Goal: Task Accomplishment & Management: Manage account settings

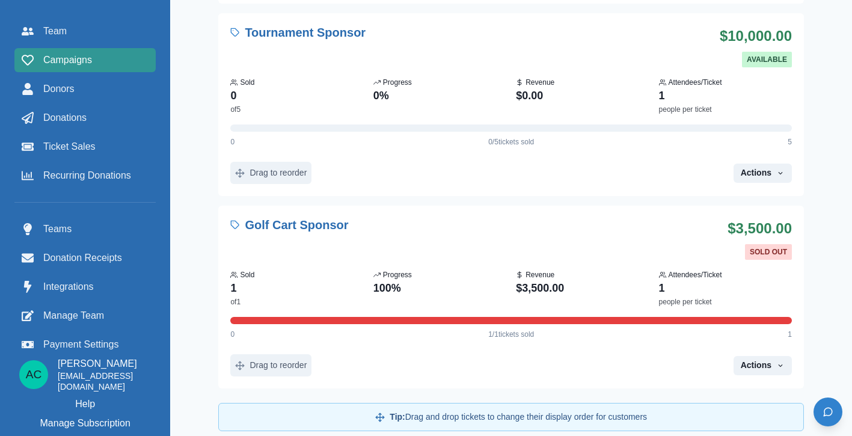
click at [71, 66] on span "Campaigns" at bounding box center [67, 60] width 49 height 14
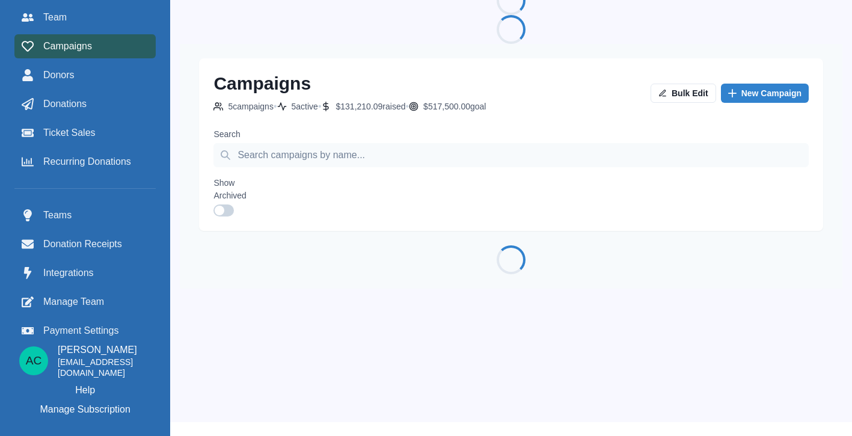
scroll to position [7, 0]
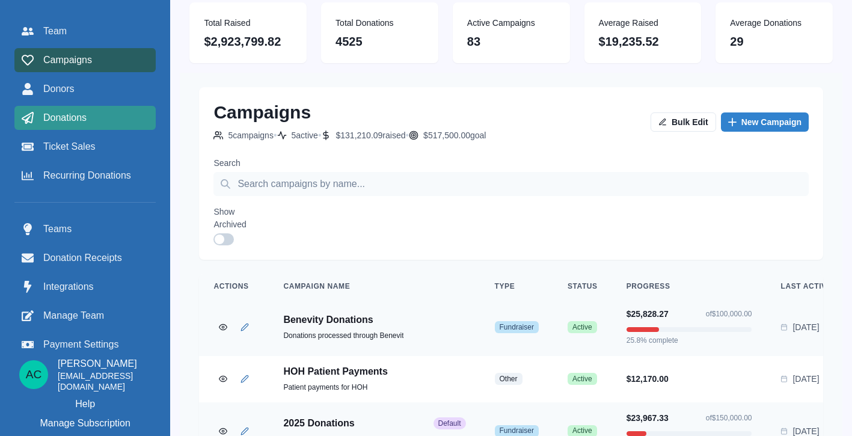
click at [111, 118] on div "Donations" at bounding box center [85, 118] width 127 height 14
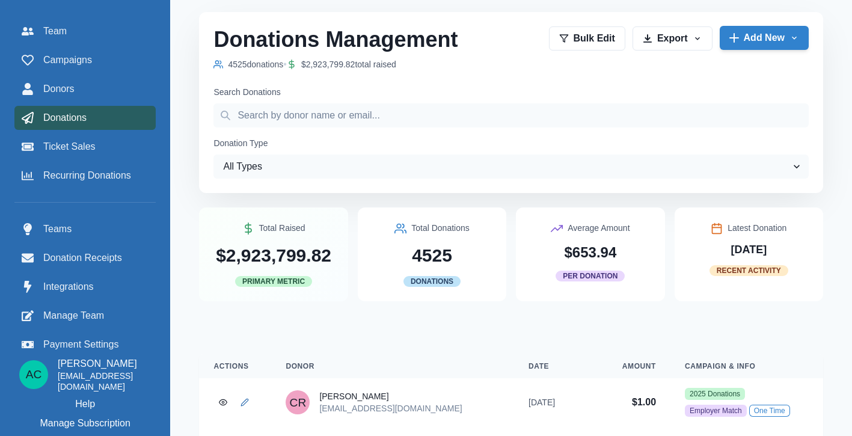
click at [773, 35] on button "Add New" at bounding box center [764, 38] width 89 height 24
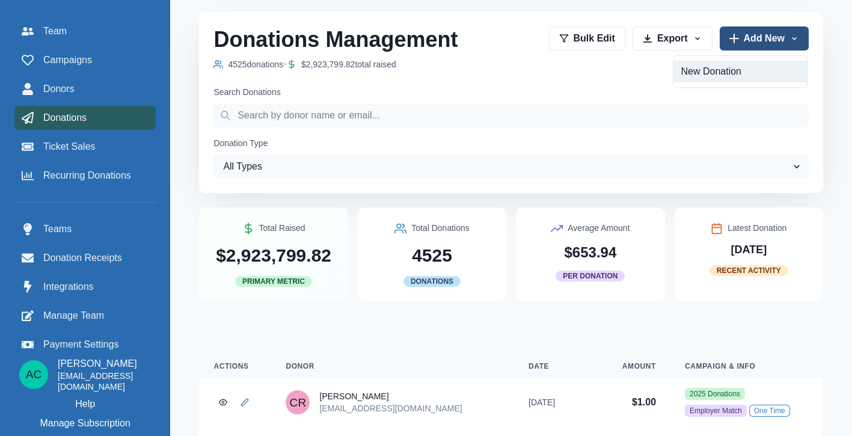
click at [730, 75] on link "New Donation" at bounding box center [740, 72] width 133 height 22
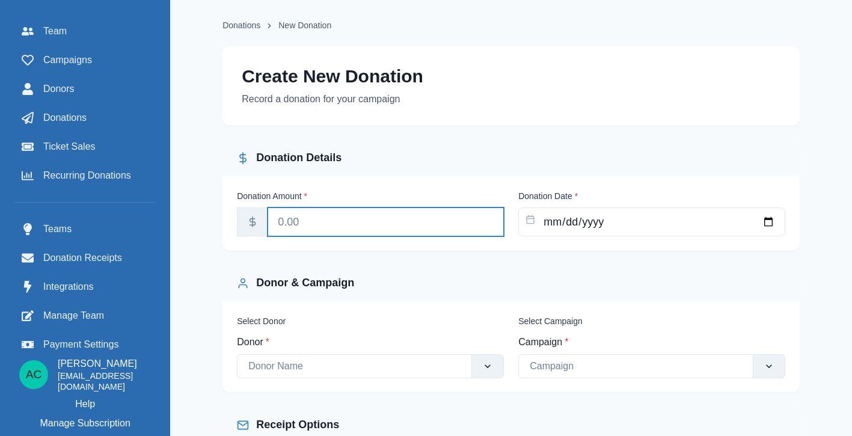
click at [320, 227] on input "Donation Amount *" at bounding box center [386, 221] width 236 height 29
type input "2500"
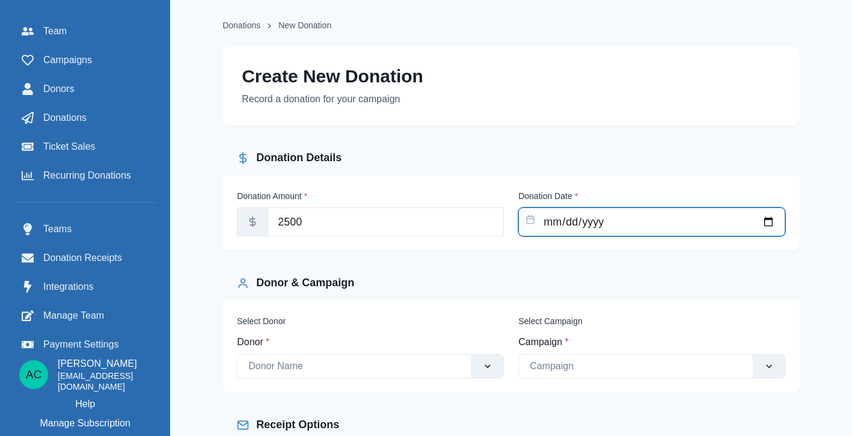
click at [583, 225] on input "Donation Date *" at bounding box center [651, 221] width 267 height 29
type input "[DATE]"
click at [465, 281] on div "Donor & Campaign" at bounding box center [511, 283] width 548 height 16
click at [400, 372] on div at bounding box center [354, 366] width 212 height 17
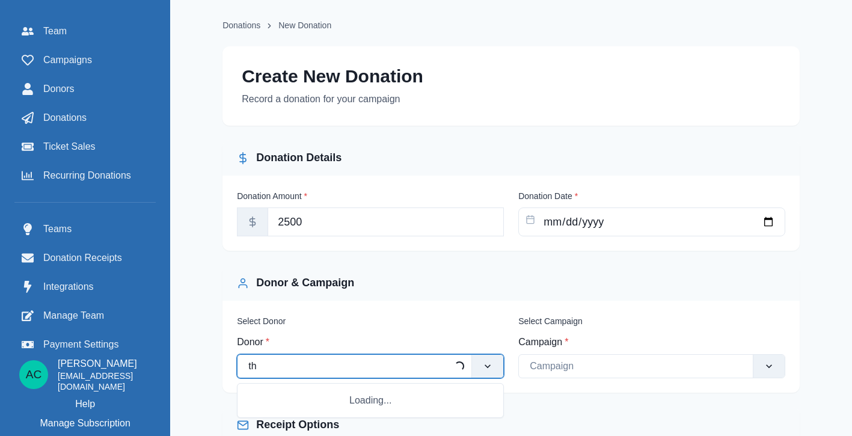
type input "t"
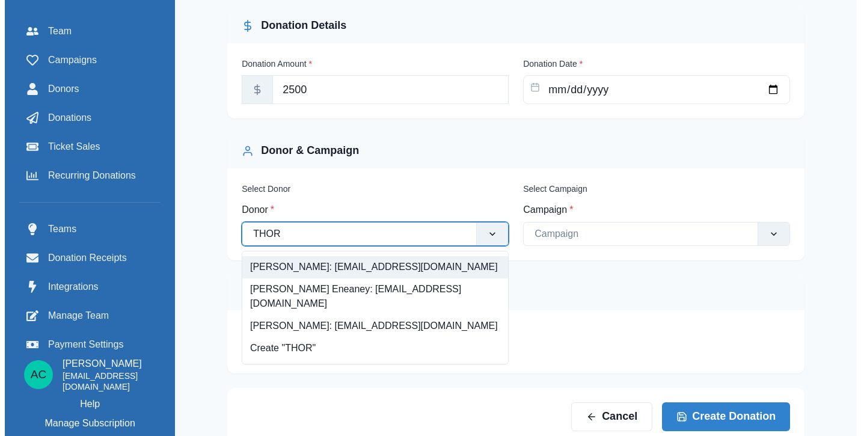
scroll to position [146, 0]
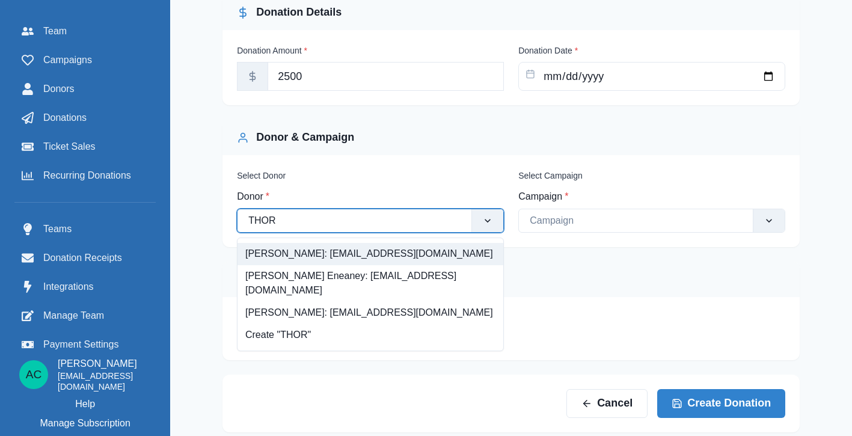
type input "THOR"
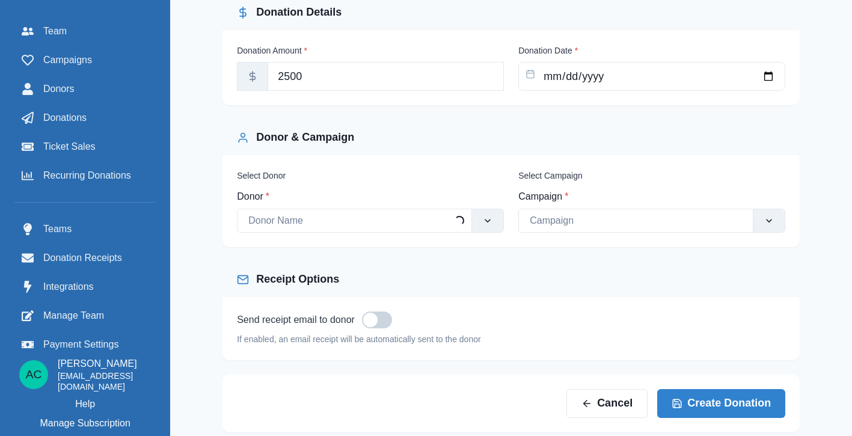
click at [628, 271] on div "Receipt Options" at bounding box center [510, 279] width 577 height 35
click at [440, 227] on div at bounding box center [354, 220] width 212 height 17
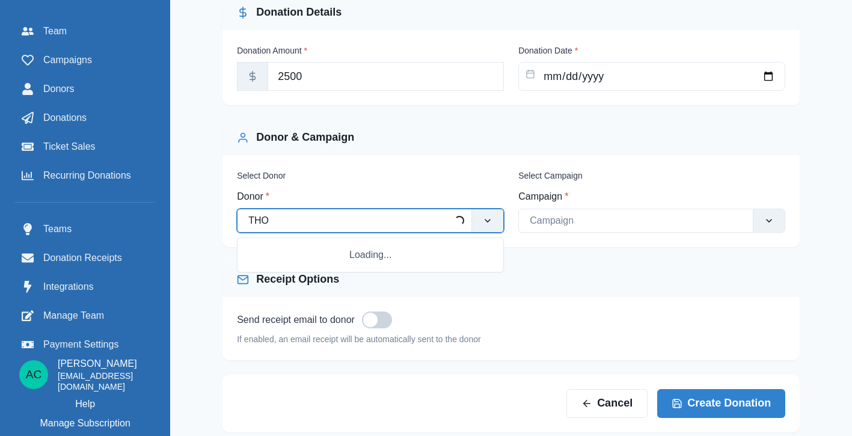
type input "THOR"
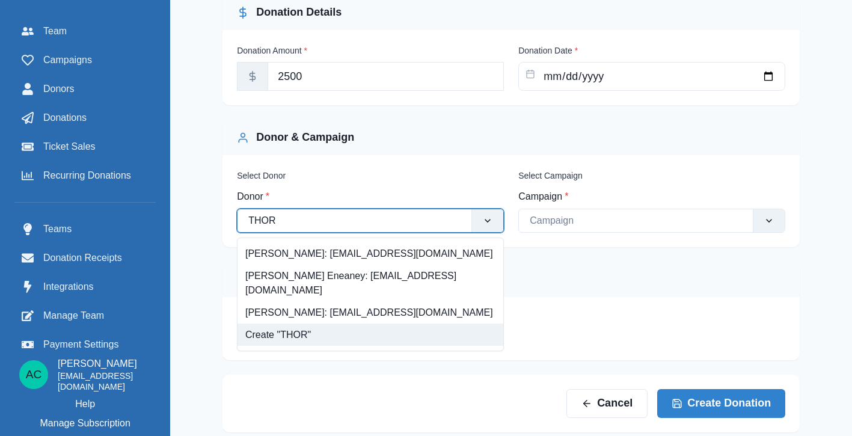
click at [352, 323] on div "Create "THOR"" at bounding box center [370, 334] width 266 height 22
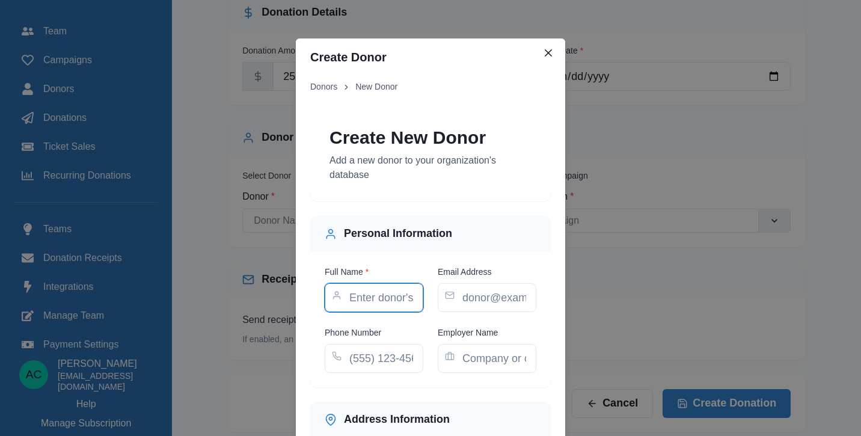
paste input "Thor 816 W [PERSON_NAME] Owner LLC"
type input "Thor 816 W [PERSON_NAME] Owner LLC"
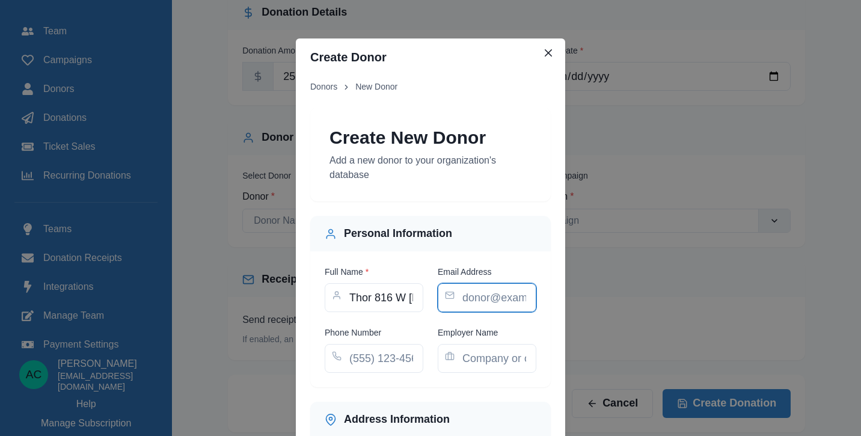
paste input "[PERSON_NAME][EMAIL_ADDRESS][PERSON_NAME][DOMAIN_NAME]"
type input "[PERSON_NAME][EMAIL_ADDRESS][PERSON_NAME][DOMAIN_NAME]"
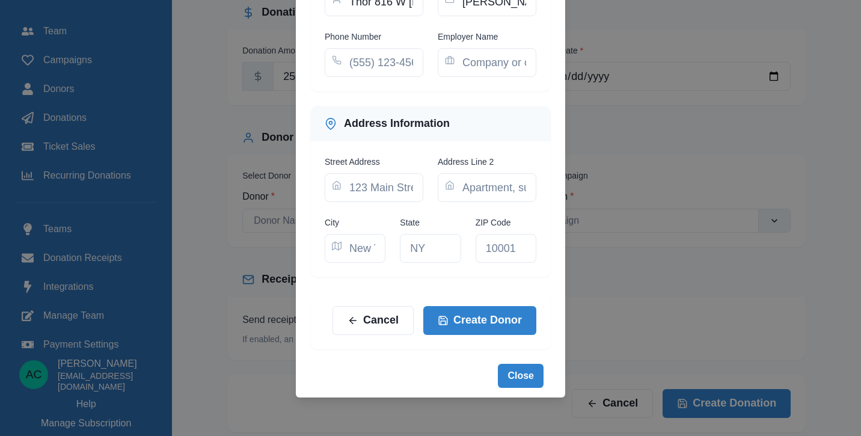
scroll to position [302, 0]
click at [514, 319] on button "Create Donor" at bounding box center [479, 319] width 113 height 29
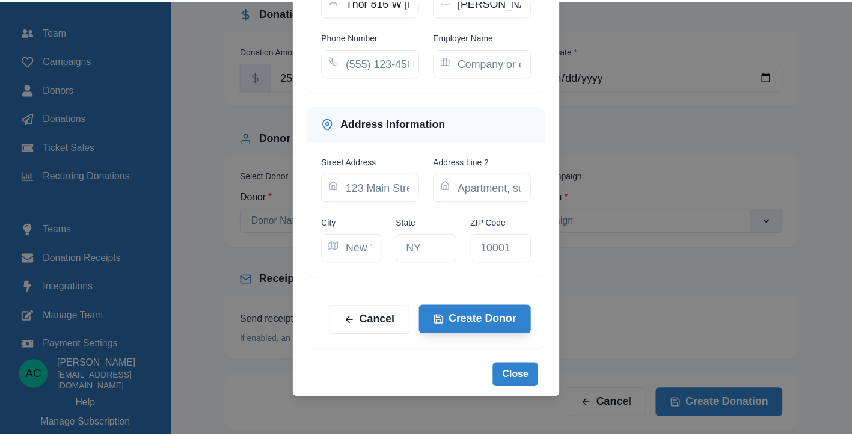
scroll to position [0, 0]
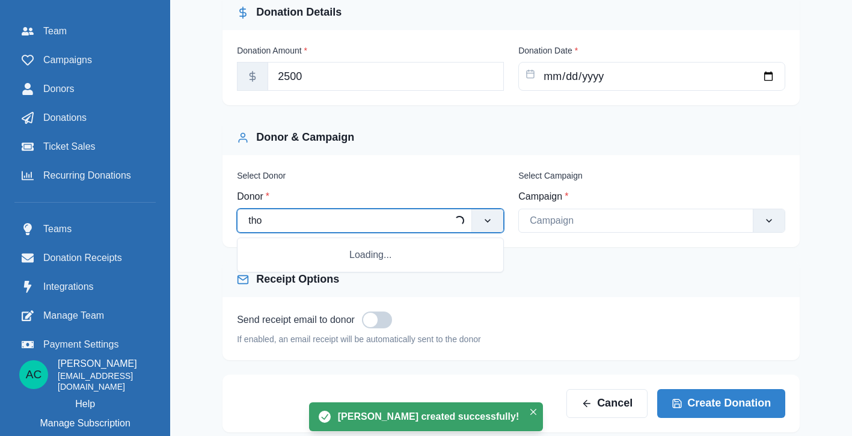
type input "thor"
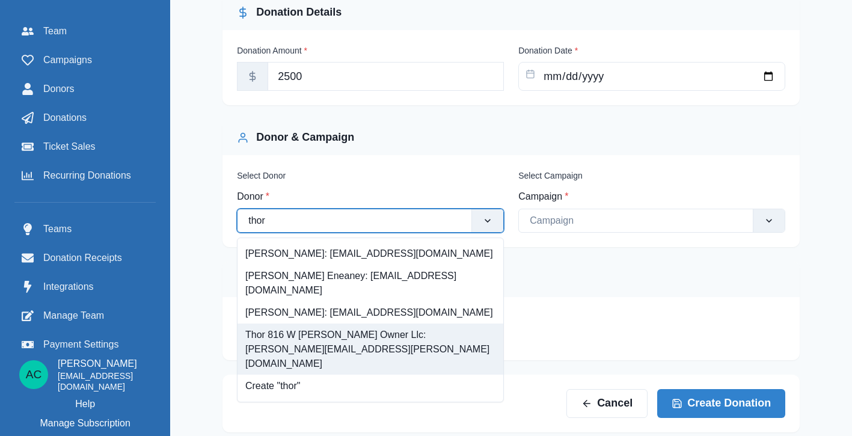
click at [331, 323] on div "Thor 816 W [PERSON_NAME] Owner Llc: [PERSON_NAME][EMAIL_ADDRESS][PERSON_NAME][D…" at bounding box center [370, 348] width 266 height 51
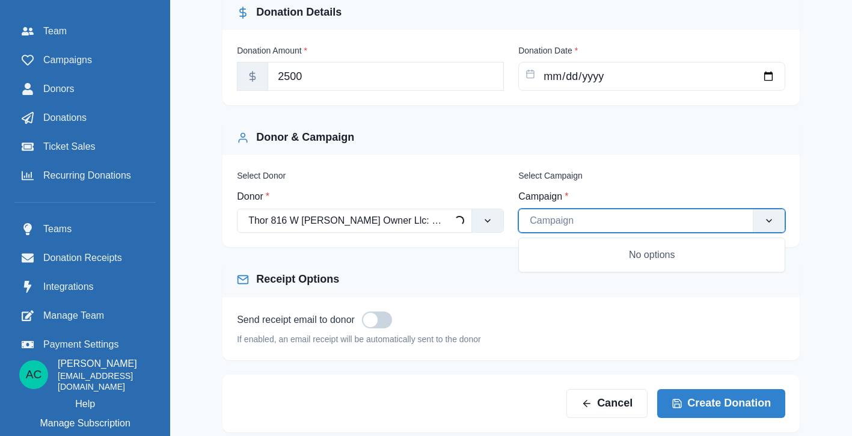
click at [583, 225] on div at bounding box center [636, 220] width 212 height 17
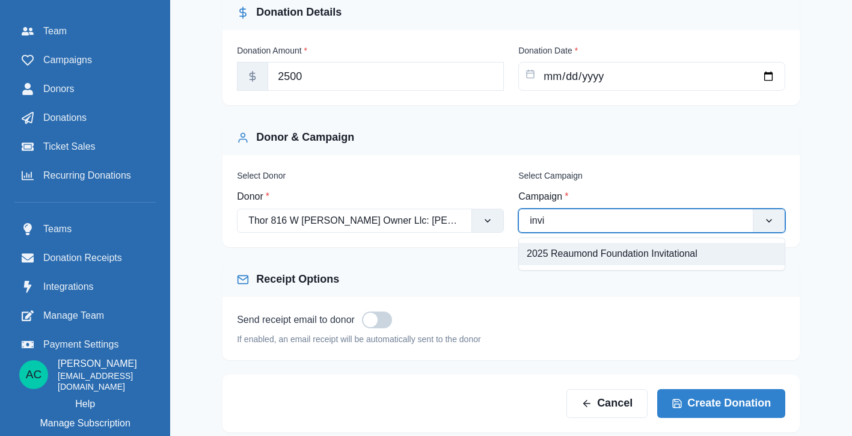
type input "invit"
click at [589, 250] on div "2025 Reaumond Foundation Invitational" at bounding box center [652, 254] width 266 height 22
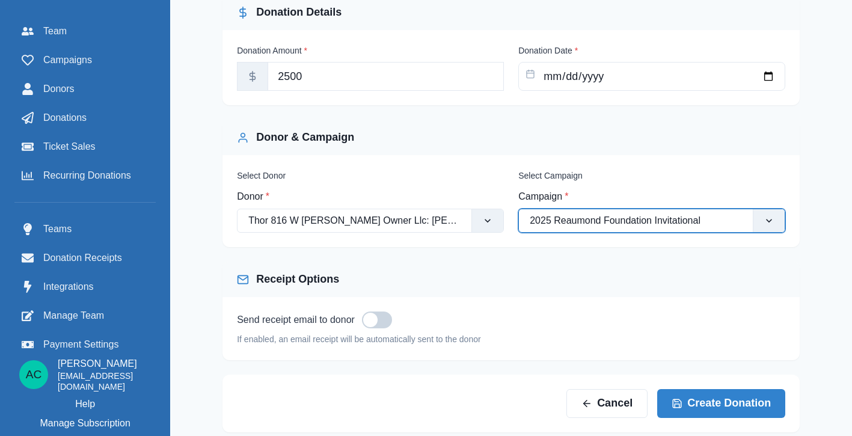
scroll to position [169, 0]
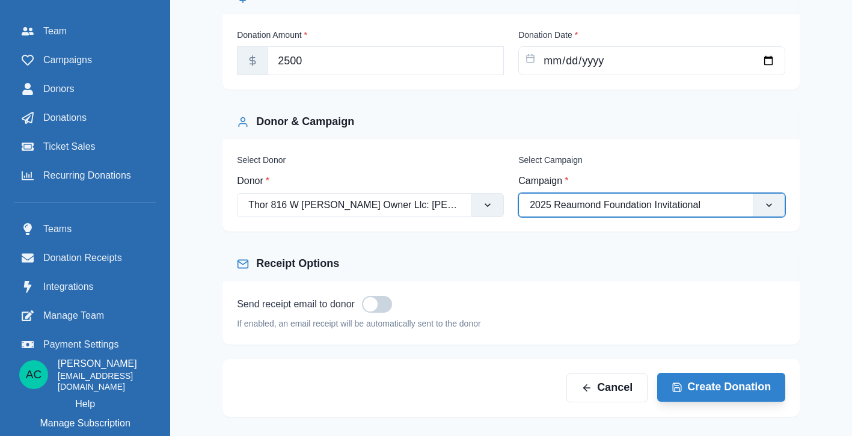
click at [722, 383] on button "Create Donation" at bounding box center [721, 387] width 128 height 29
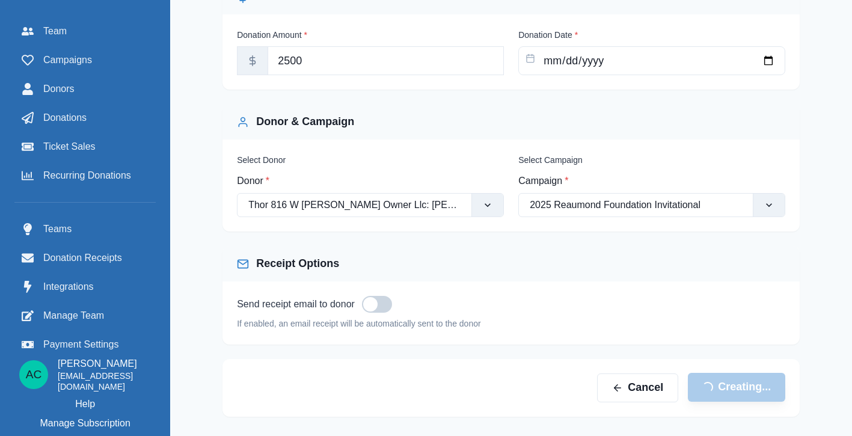
scroll to position [7, 0]
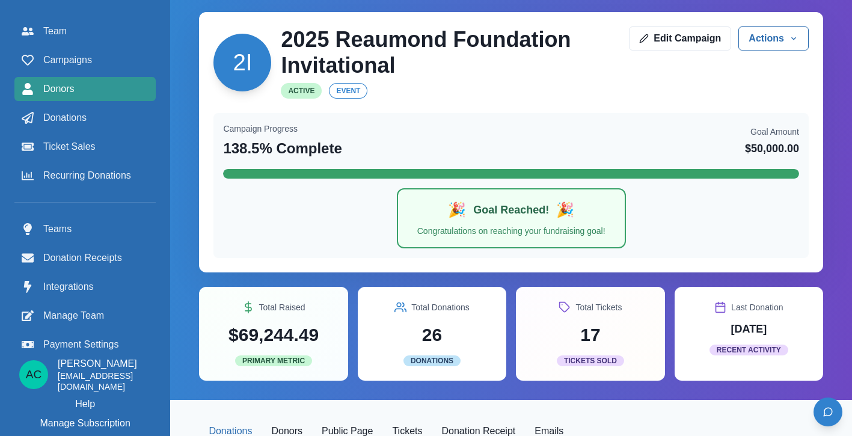
click at [90, 90] on div "Donors" at bounding box center [85, 89] width 127 height 14
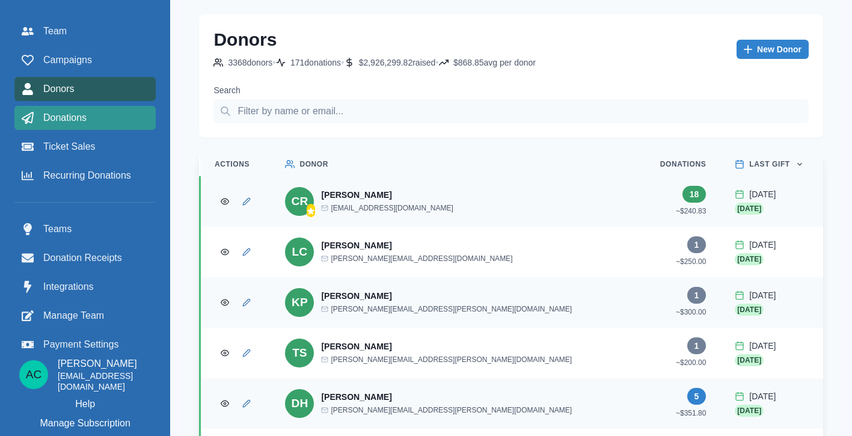
click at [109, 115] on div "Donations" at bounding box center [85, 118] width 127 height 14
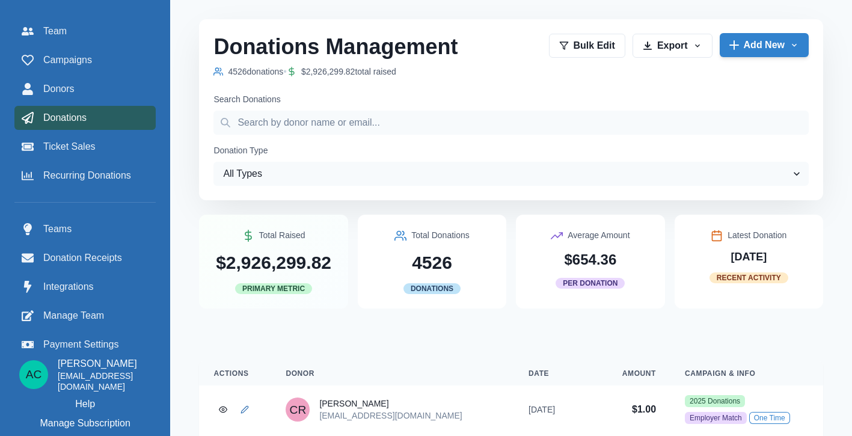
click at [755, 56] on button "Add New" at bounding box center [764, 45] width 89 height 24
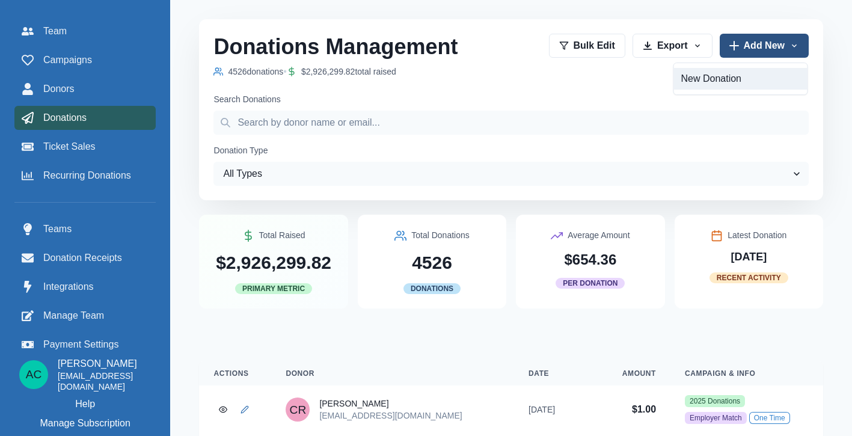
click at [725, 73] on link "New Donation" at bounding box center [740, 79] width 133 height 22
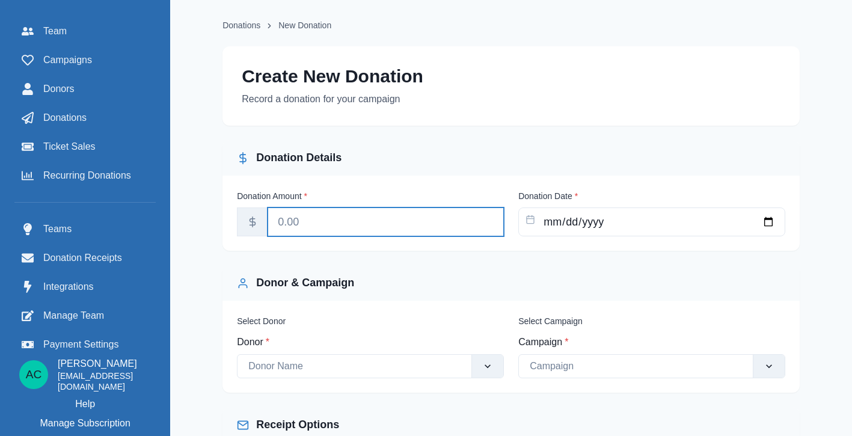
click at [384, 221] on input "Donation Amount *" at bounding box center [386, 221] width 236 height 29
type input "25"
type input "2500"
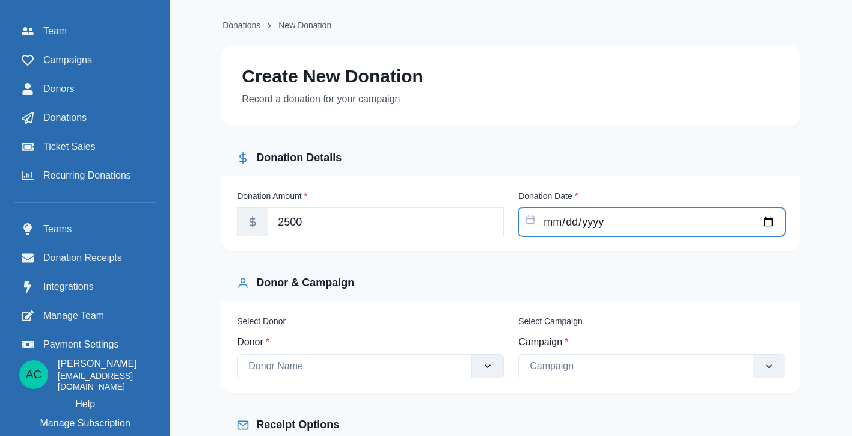
click at [586, 223] on input "Donation Date *" at bounding box center [651, 221] width 267 height 29
type input "[DATE]"
click at [463, 289] on div "Donor & Campaign" at bounding box center [511, 283] width 548 height 16
click at [604, 382] on div "Select Donor Donor * Donor Name Select Campaign Campaign * Campaign" at bounding box center [510, 347] width 577 height 92
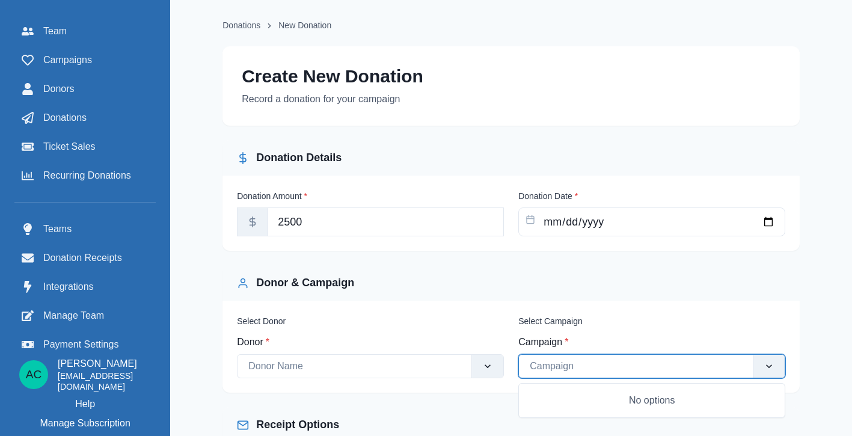
click at [602, 375] on div at bounding box center [636, 366] width 212 height 17
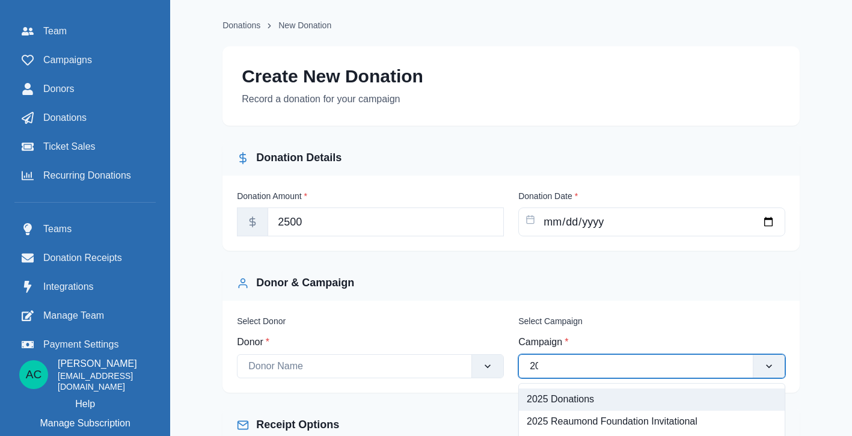
type input "202"
click at [580, 402] on div "2025 Donations" at bounding box center [652, 399] width 266 height 22
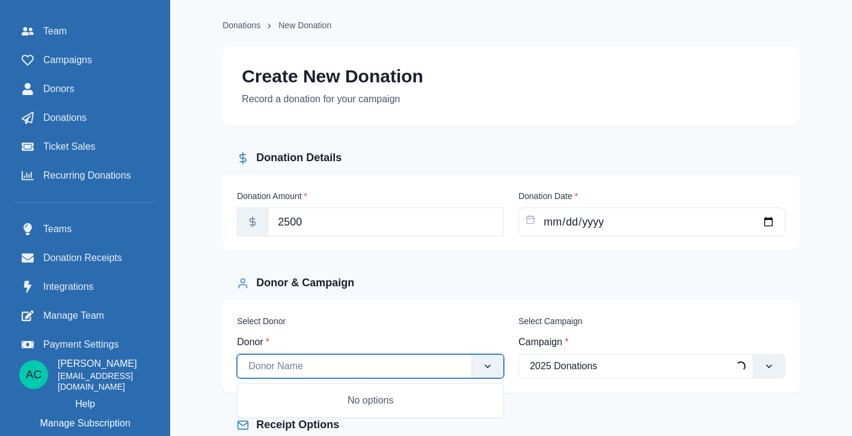
click at [348, 374] on div at bounding box center [354, 366] width 212 height 17
type input "SOc"
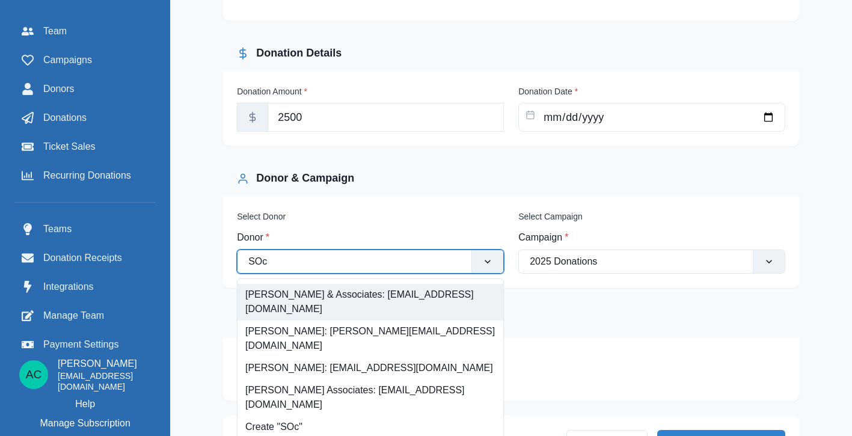
scroll to position [108, 0]
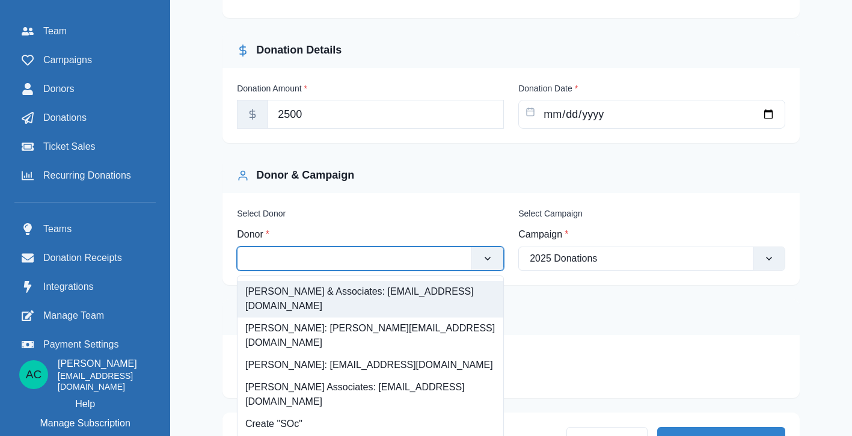
click at [408, 260] on div at bounding box center [354, 258] width 212 height 17
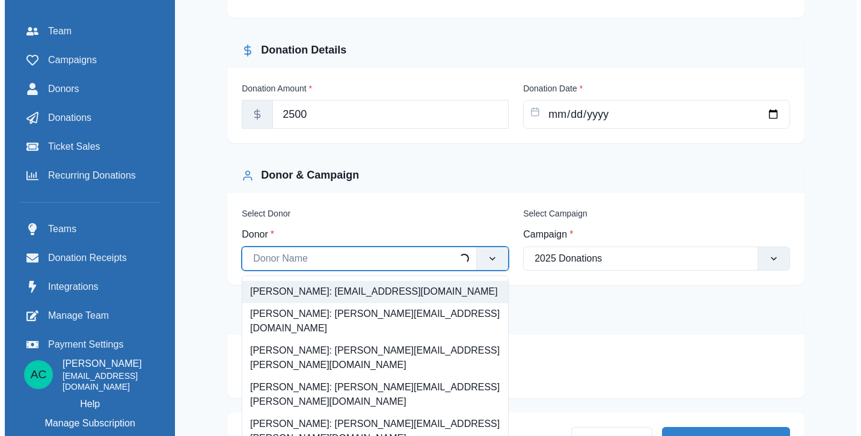
scroll to position [136, 0]
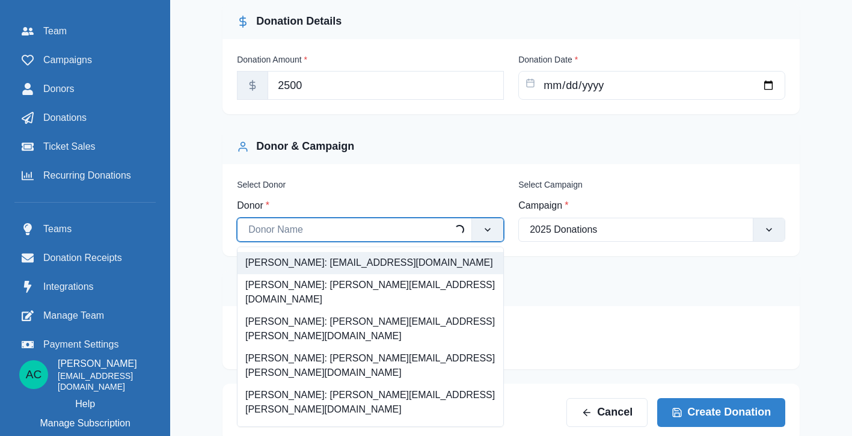
click at [408, 242] on div "option [PERSON_NAME]: [EMAIL_ADDRESS][DOMAIN_NAME] focused, 1 of 25. 25 results…" at bounding box center [370, 230] width 267 height 24
click at [408, 260] on div "[PERSON_NAME]: [EMAIL_ADDRESS][DOMAIN_NAME]" at bounding box center [370, 263] width 266 height 22
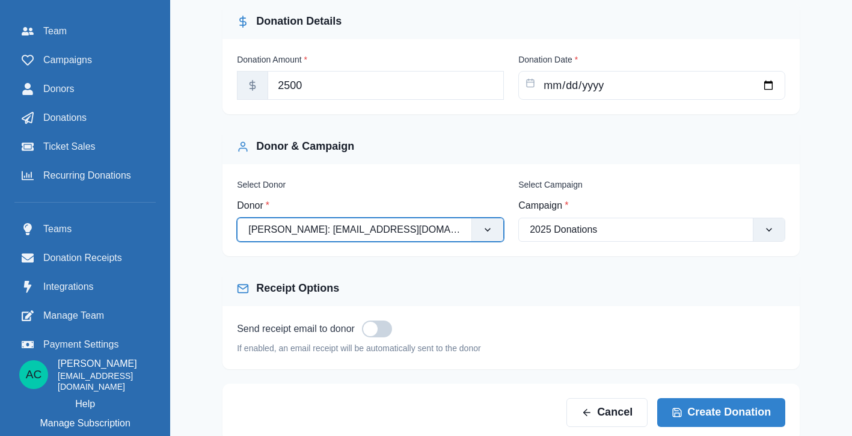
click at [386, 237] on div "[PERSON_NAME]: [EMAIL_ADDRESS][DOMAIN_NAME]" at bounding box center [354, 229] width 212 height 14
click at [386, 237] on div "[PERSON_NAME]: [EMAIL_ADDRESS][DOMAIN_NAME]" at bounding box center [345, 229] width 195 height 14
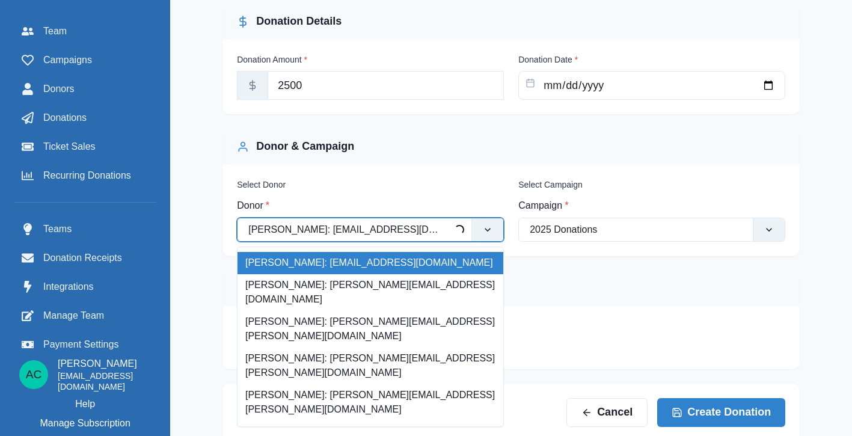
click at [386, 237] on div "[PERSON_NAME]: [EMAIL_ADDRESS][DOMAIN_NAME]" at bounding box center [345, 229] width 195 height 14
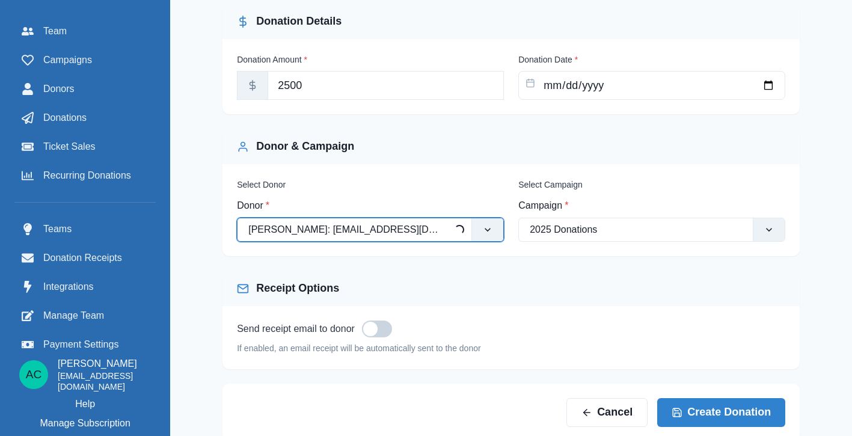
drag, startPoint x: 449, startPoint y: 233, endPoint x: 266, endPoint y: 233, distance: 183.4
click at [266, 233] on div "[PERSON_NAME]: [EMAIL_ADDRESS][DOMAIN_NAME]" at bounding box center [345, 229] width 217 height 19
type input "s"
type input "rt"
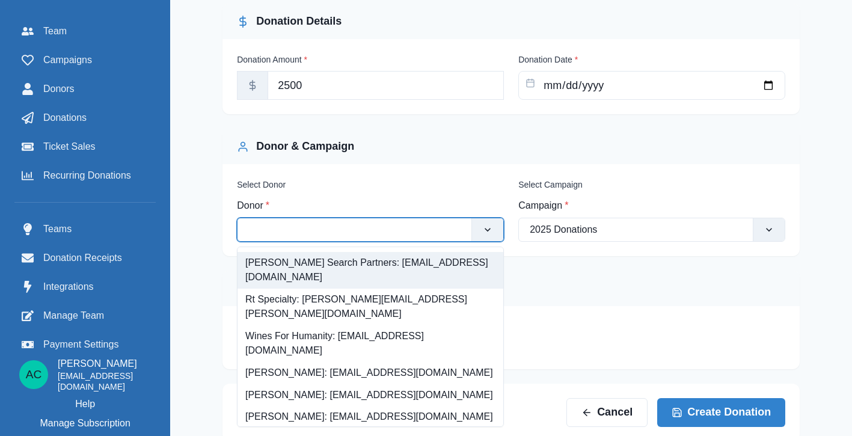
click at [280, 234] on div at bounding box center [354, 229] width 234 height 19
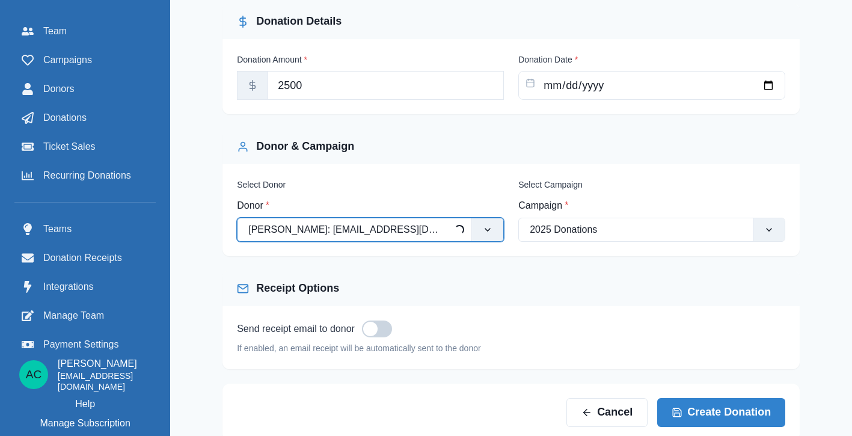
click at [280, 234] on div "[PERSON_NAME]: [EMAIL_ADDRESS][DOMAIN_NAME]" at bounding box center [345, 229] width 195 height 14
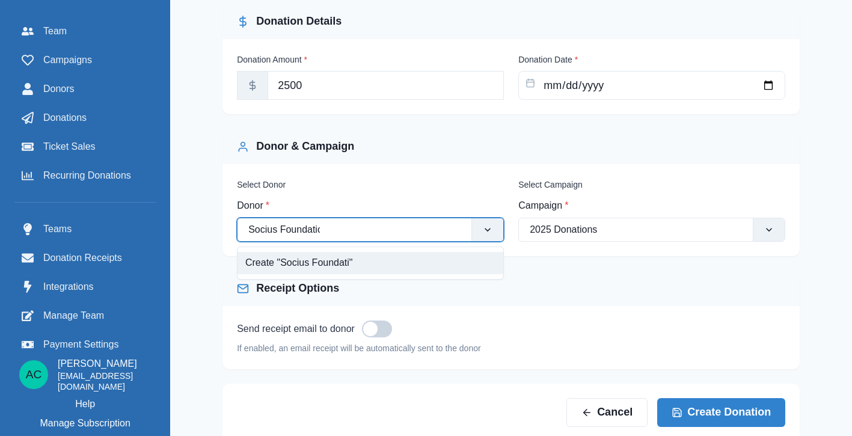
type input "Socius Foundation"
click at [293, 268] on div "Create "Socius Foundation"" at bounding box center [370, 263] width 266 height 22
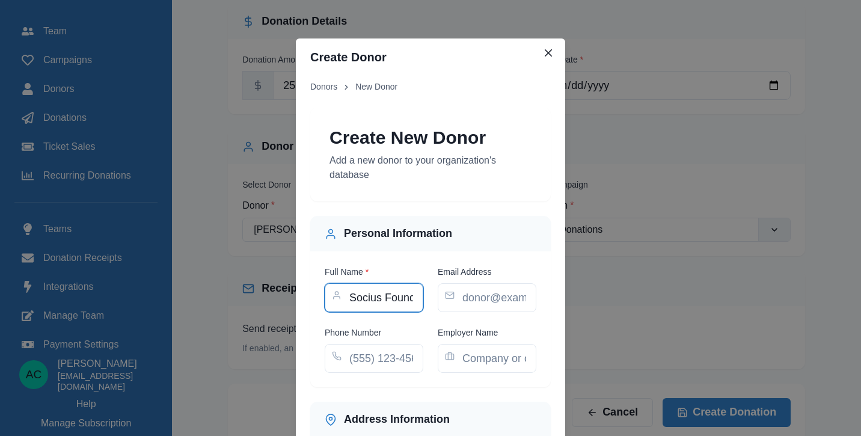
type input "Socius Foundation"
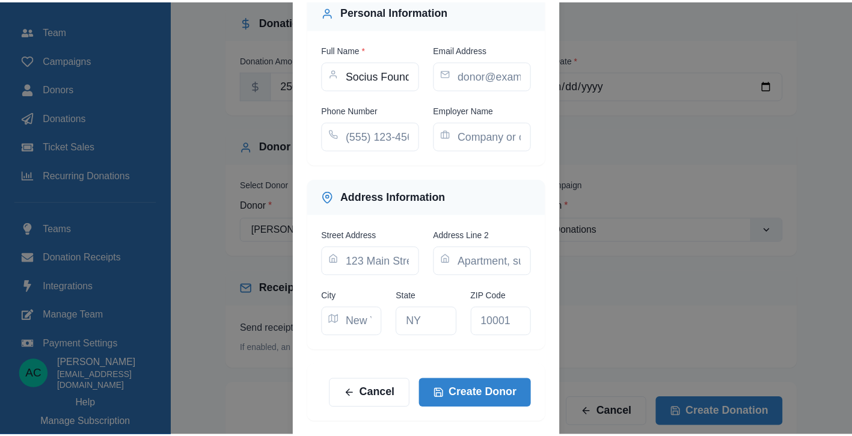
scroll to position [302, 0]
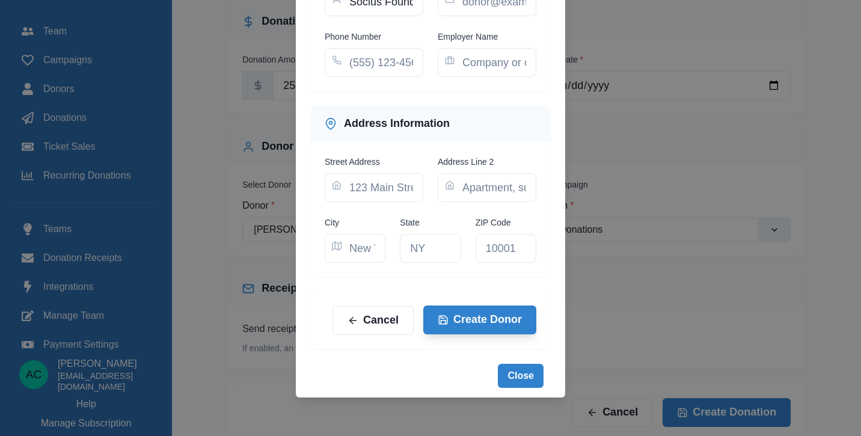
click at [480, 320] on button "Create Donor" at bounding box center [479, 319] width 113 height 29
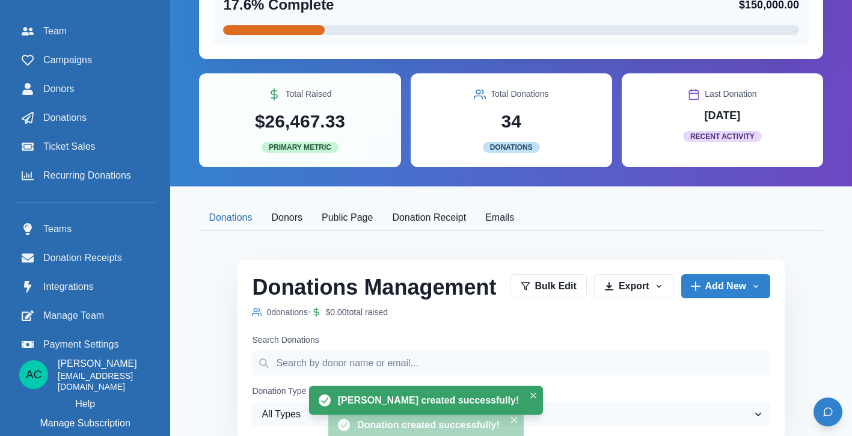
scroll to position [4, 0]
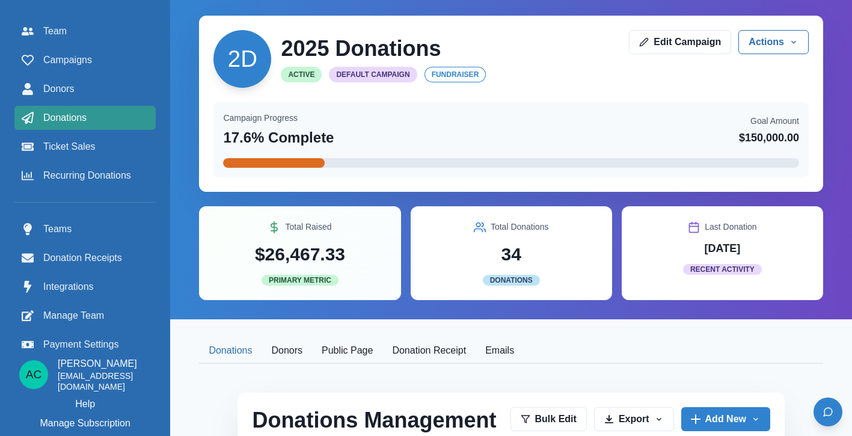
click at [96, 116] on div "Donations" at bounding box center [85, 118] width 127 height 14
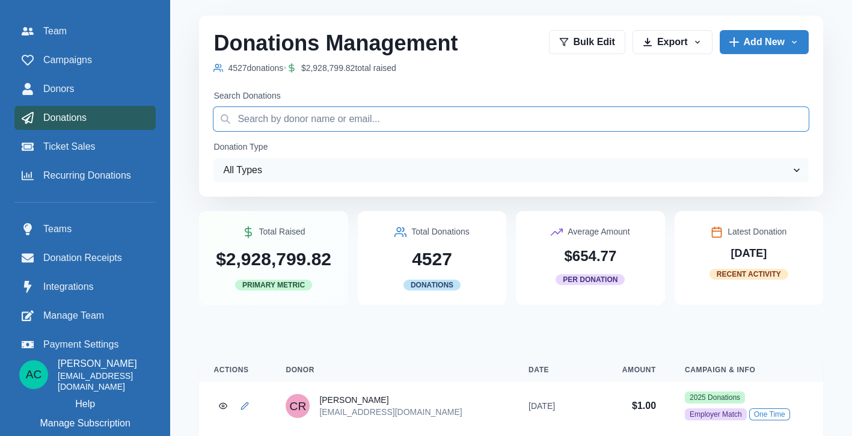
click at [294, 120] on input "Search Donations" at bounding box center [510, 119] width 595 height 24
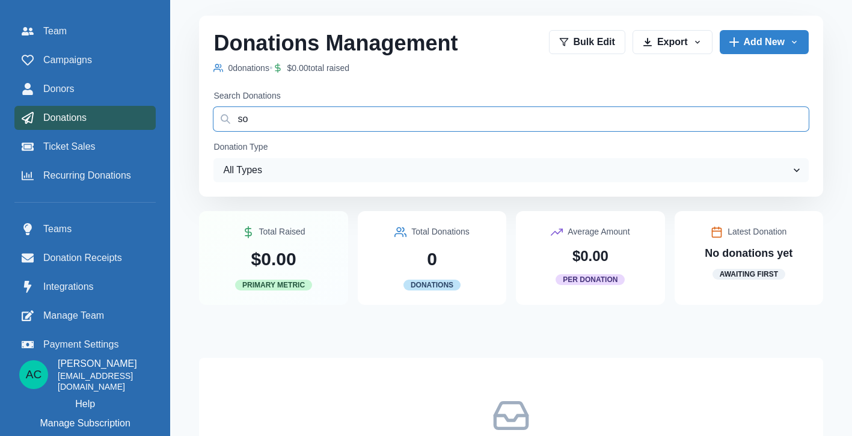
type input "s"
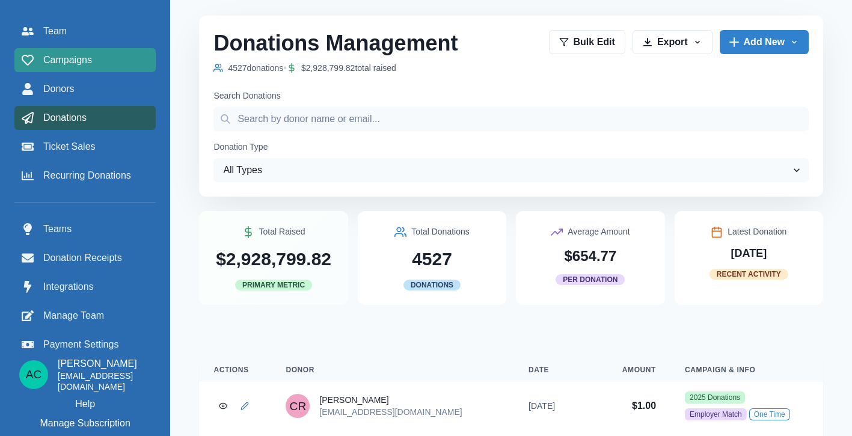
click at [67, 59] on span "Campaigns" at bounding box center [67, 60] width 49 height 14
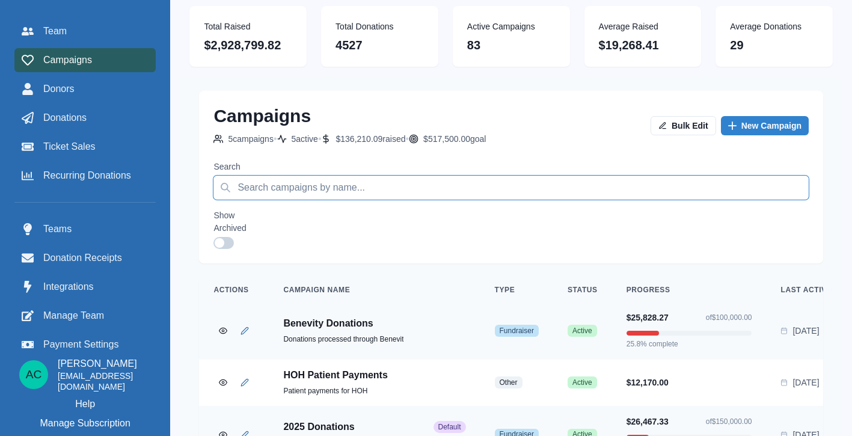
click at [301, 186] on input "Search" at bounding box center [510, 188] width 595 height 24
type input "2"
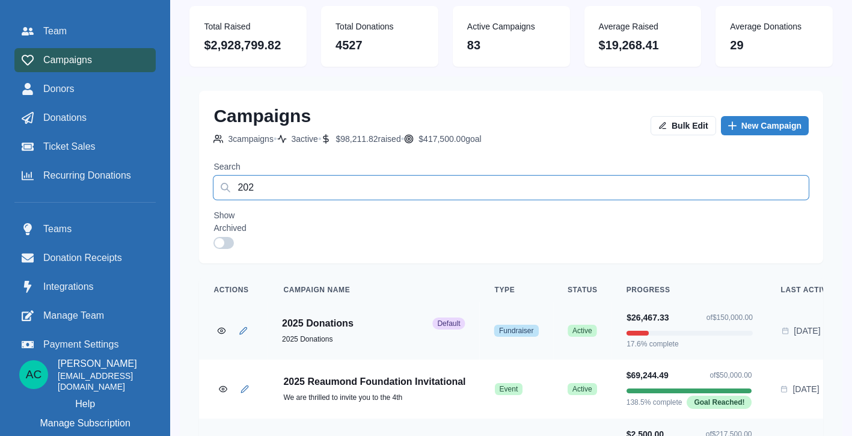
type input "202"
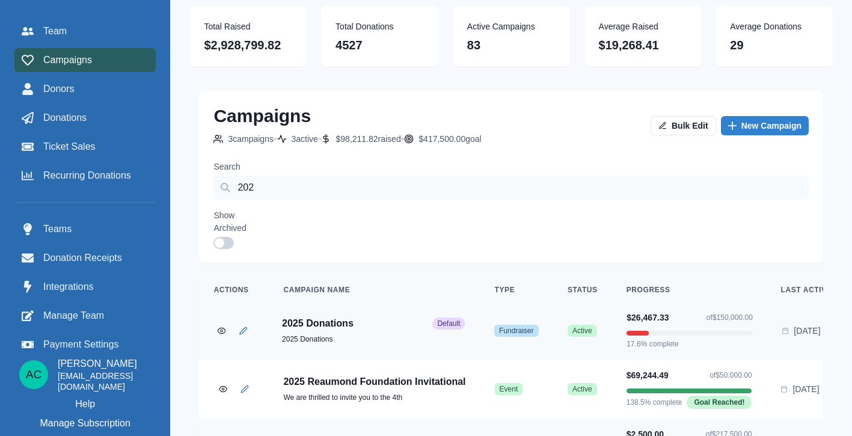
click at [343, 326] on p "2025 Donations" at bounding box center [355, 323] width 146 height 12
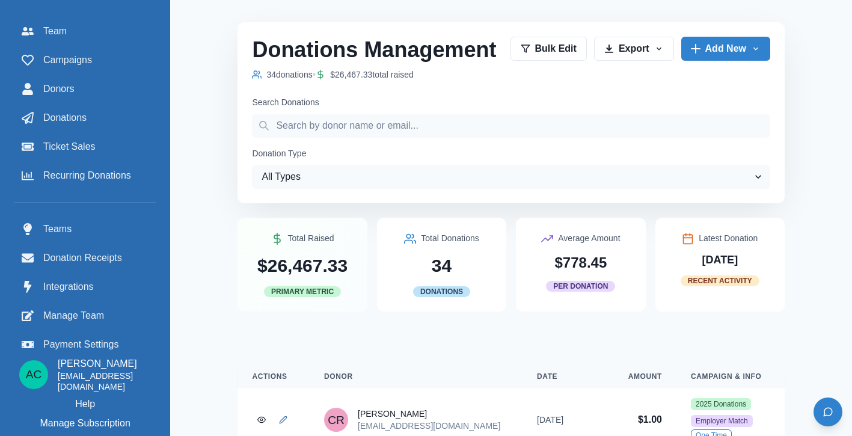
scroll to position [320, 0]
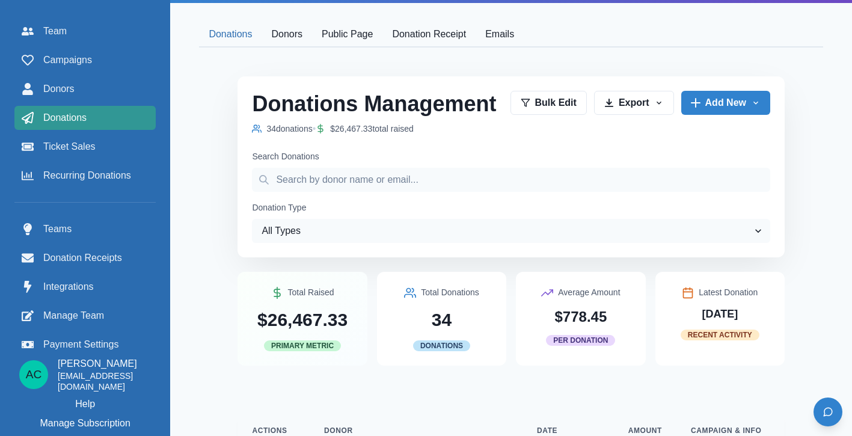
click at [83, 115] on span "Donations" at bounding box center [64, 118] width 43 height 14
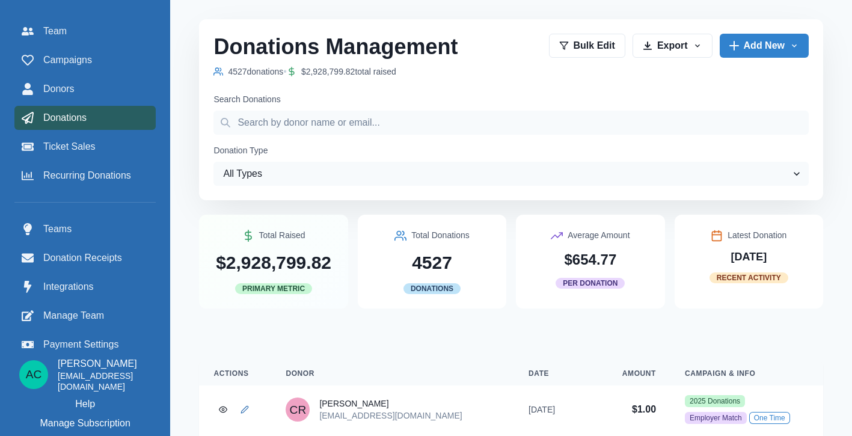
click at [93, 102] on div "Team Campaigns Donors Donations Ticket Sales Recurring Donations" at bounding box center [84, 103] width 141 height 168
click at [93, 96] on div "Donors" at bounding box center [85, 89] width 127 height 14
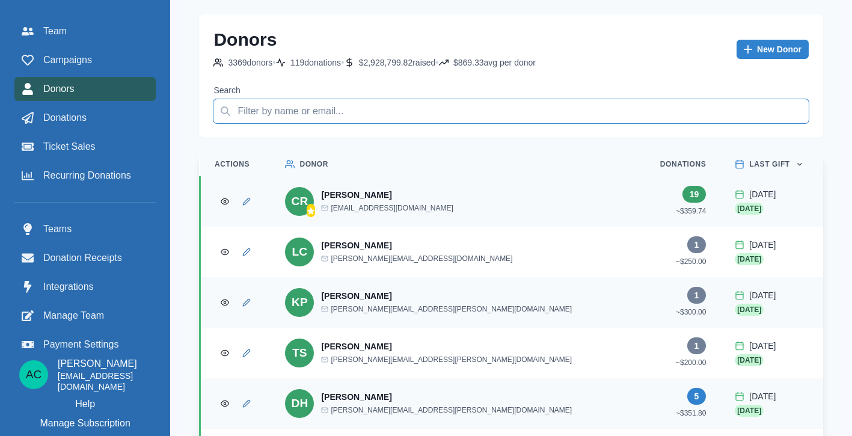
click at [315, 115] on input "Search" at bounding box center [510, 111] width 595 height 24
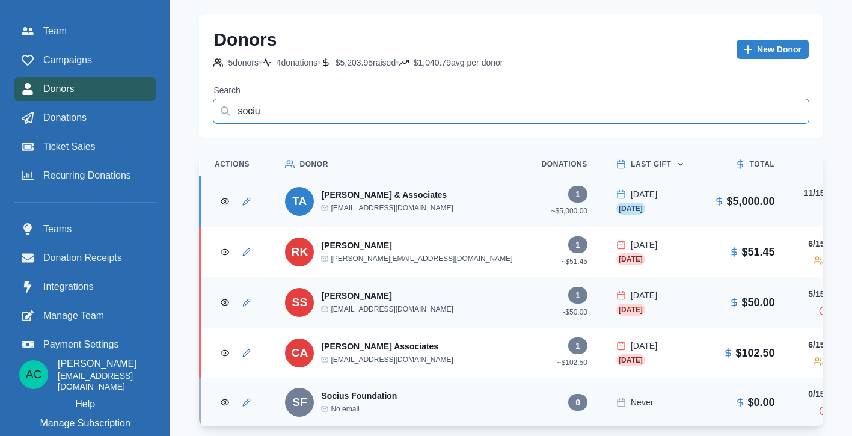
type input "socius"
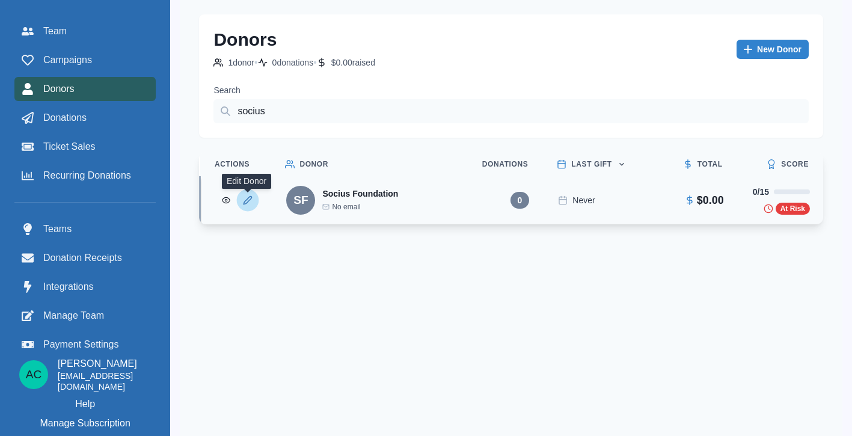
click at [247, 200] on icon "Edit Donor" at bounding box center [248, 200] width 10 height 10
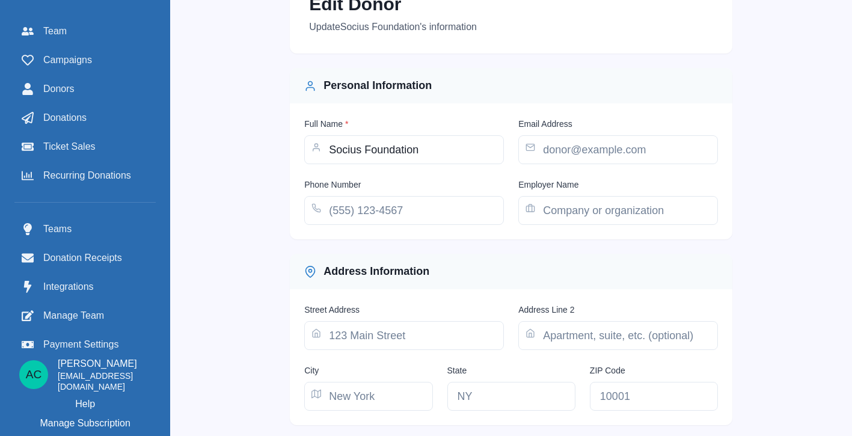
scroll to position [165, 0]
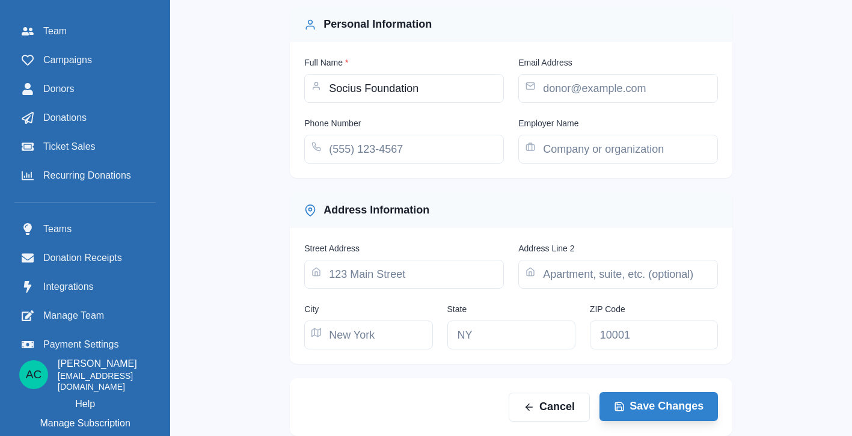
click at [657, 400] on button "Save Changes" at bounding box center [658, 406] width 118 height 29
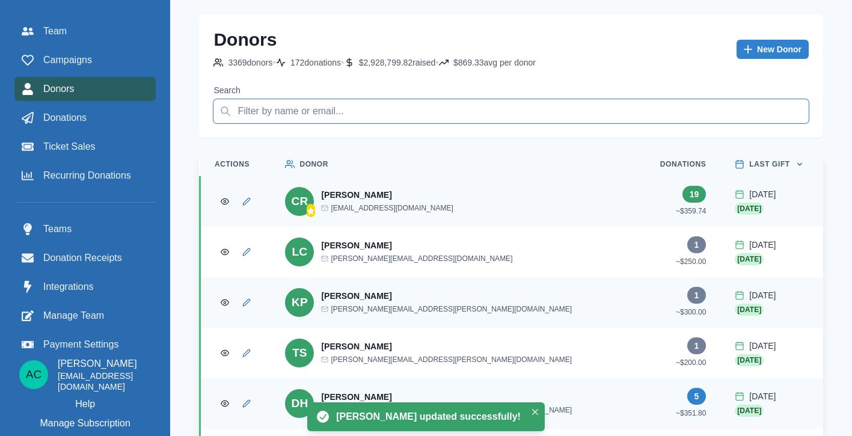
click at [401, 109] on input "Search" at bounding box center [510, 111] width 595 height 24
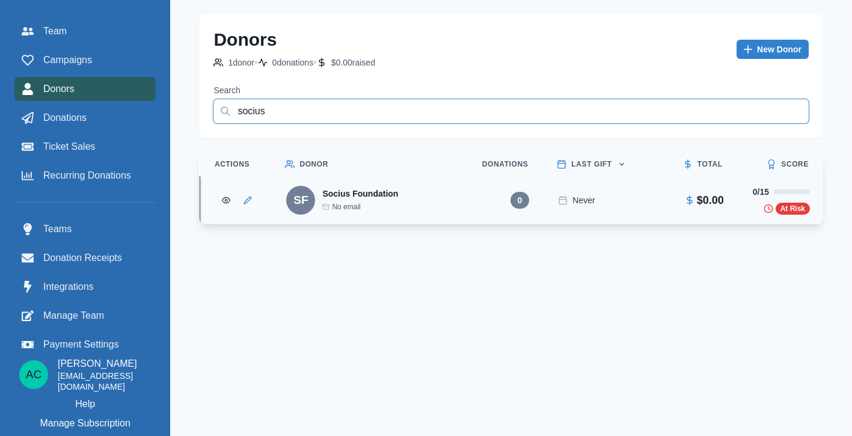
type input "socius"
click at [278, 195] on td "SF Socius Foundation No email" at bounding box center [366, 200] width 188 height 48
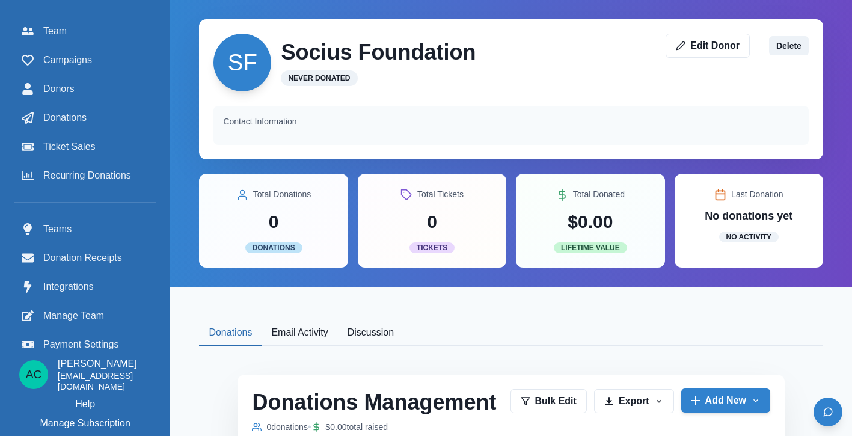
click at [720, 394] on button "Add New" at bounding box center [725, 400] width 89 height 24
click at [720, 372] on link "New Donation" at bounding box center [747, 366] width 133 height 22
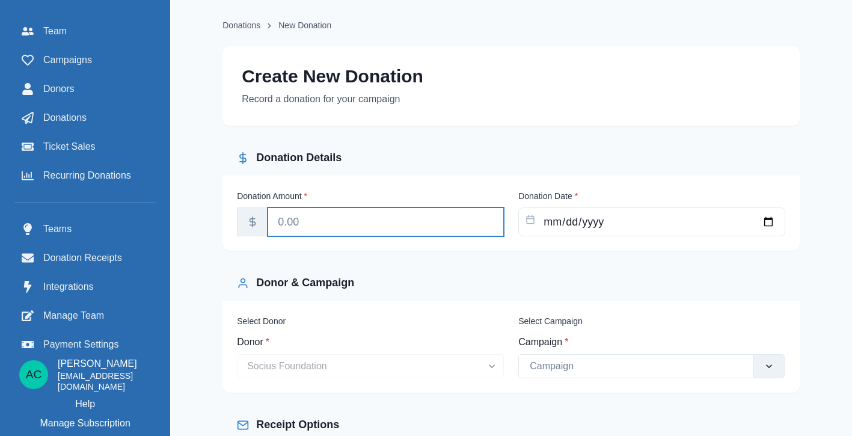
click at [439, 224] on input "Donation Amount *" at bounding box center [386, 221] width 236 height 29
type input "2500"
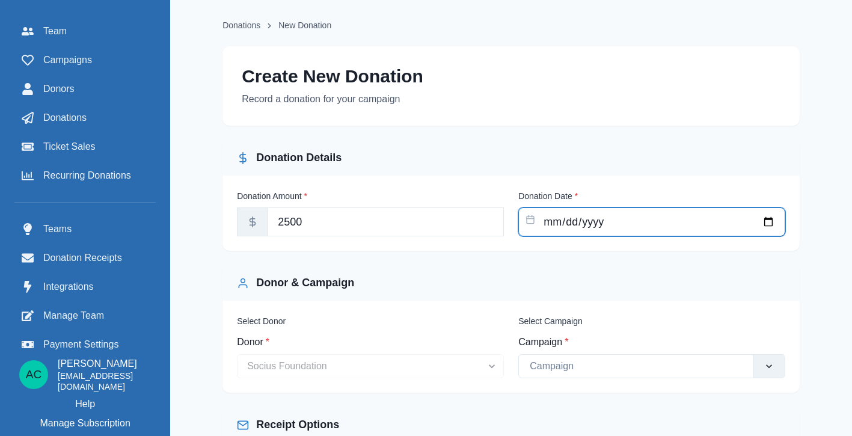
click at [590, 223] on input "Donation Date *" at bounding box center [651, 221] width 267 height 29
type input "[DATE]"
click at [476, 284] on div "Donor & Campaign" at bounding box center [511, 283] width 548 height 16
click at [611, 370] on div at bounding box center [636, 366] width 212 height 17
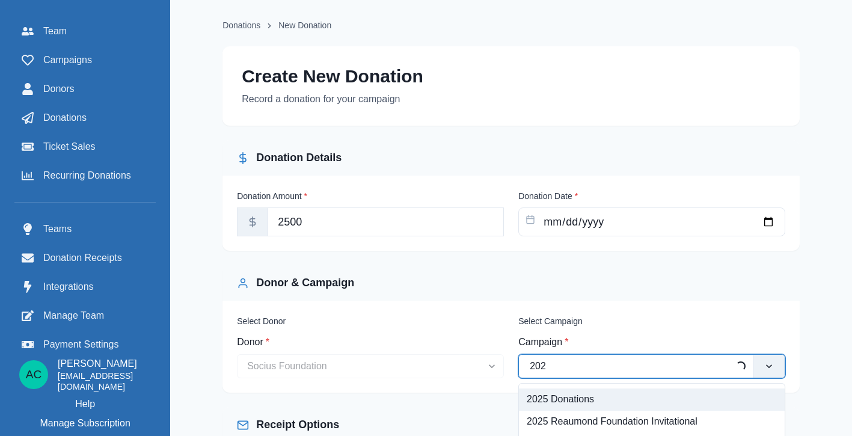
type input "2025"
click at [604, 409] on div "2025 Donations" at bounding box center [652, 399] width 266 height 22
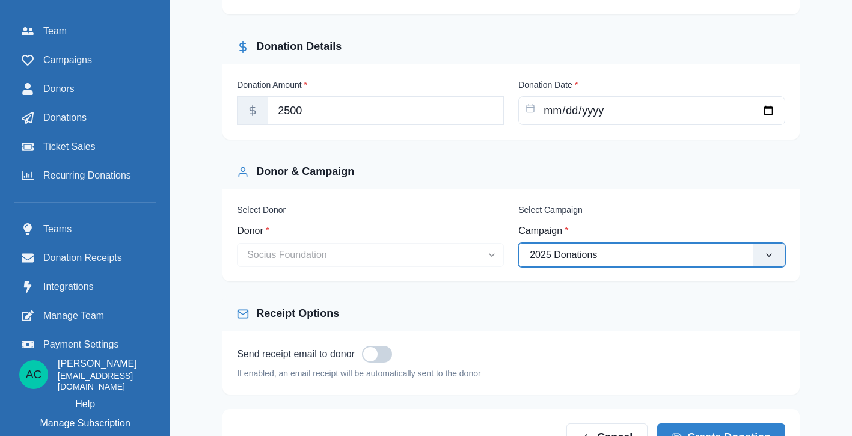
scroll to position [169, 0]
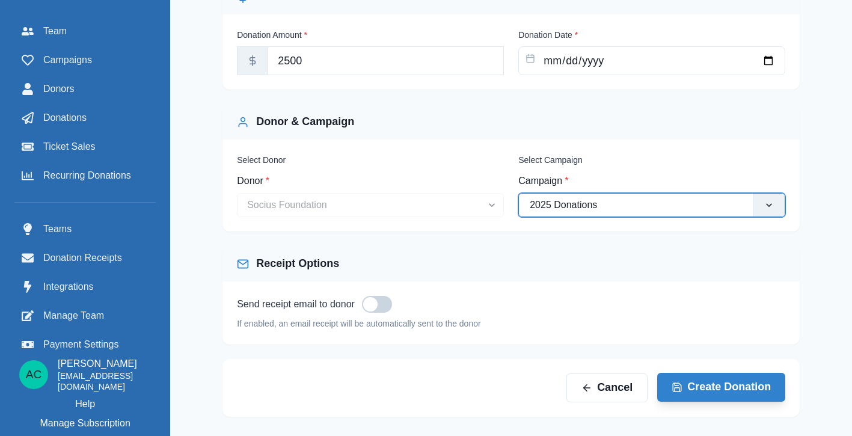
click at [728, 387] on button "Create Donation" at bounding box center [721, 387] width 128 height 29
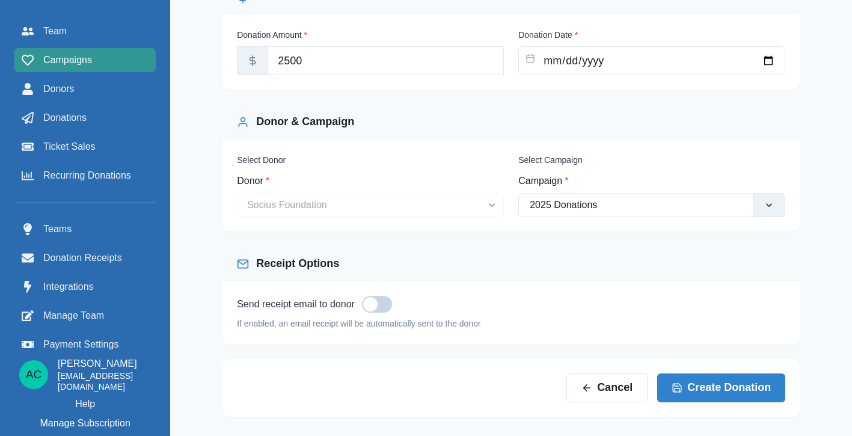
click at [100, 66] on div "Campaigns" at bounding box center [85, 60] width 127 height 14
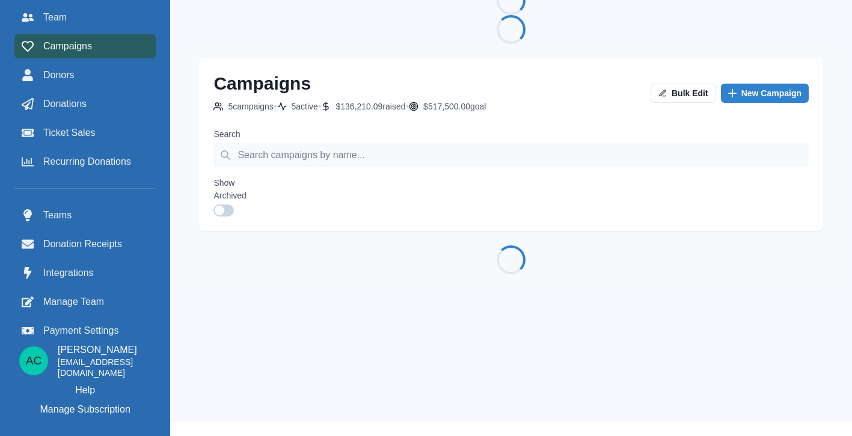
scroll to position [7, 0]
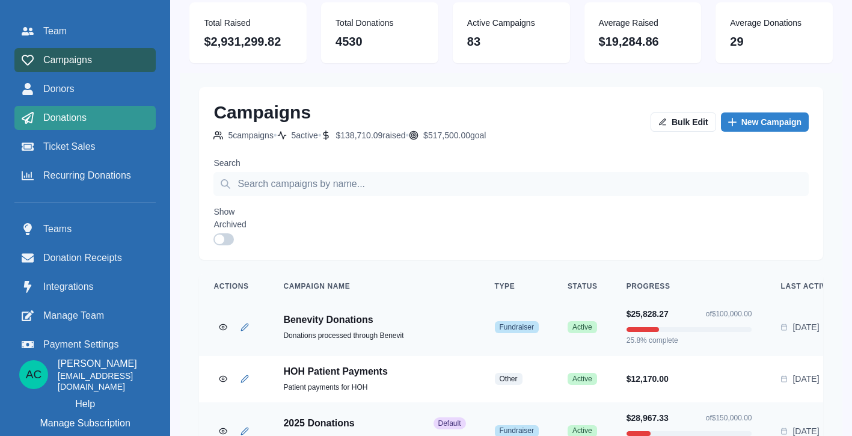
click at [122, 116] on div "Donations" at bounding box center [85, 118] width 127 height 14
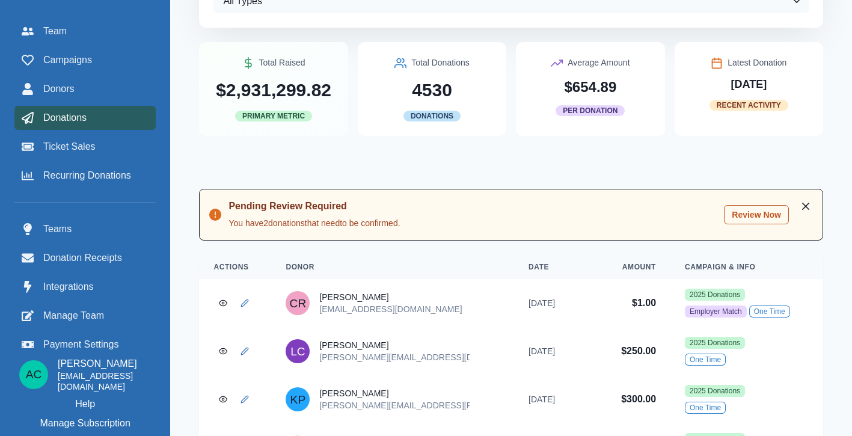
scroll to position [195, 0]
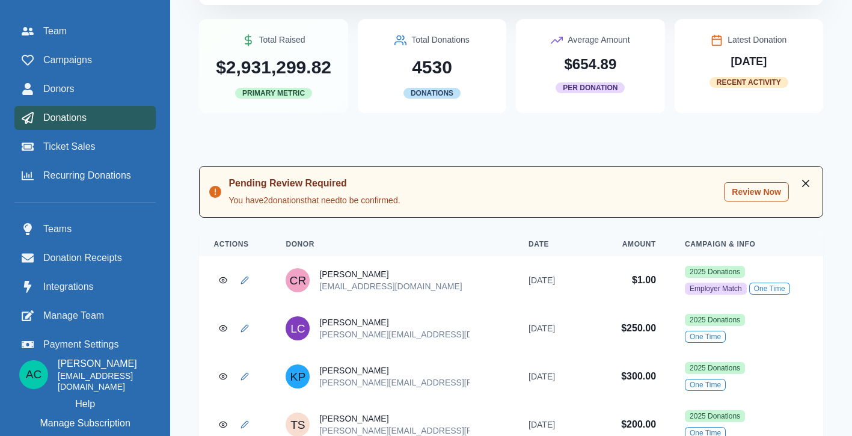
click at [766, 197] on button "Review Now" at bounding box center [756, 191] width 65 height 19
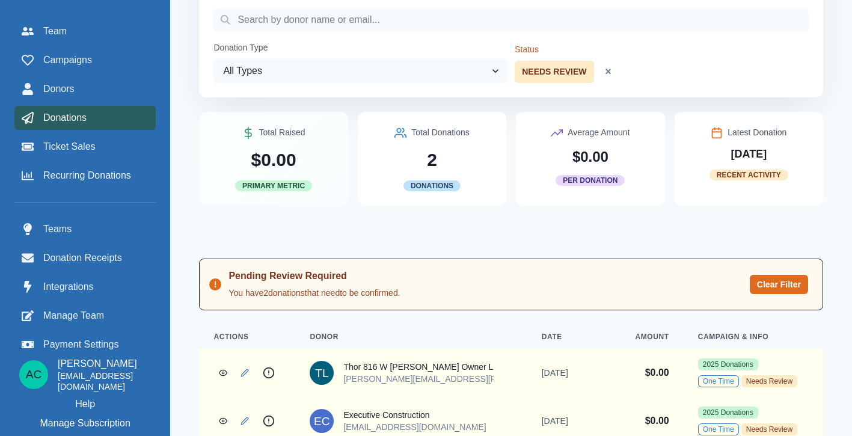
scroll to position [132, 0]
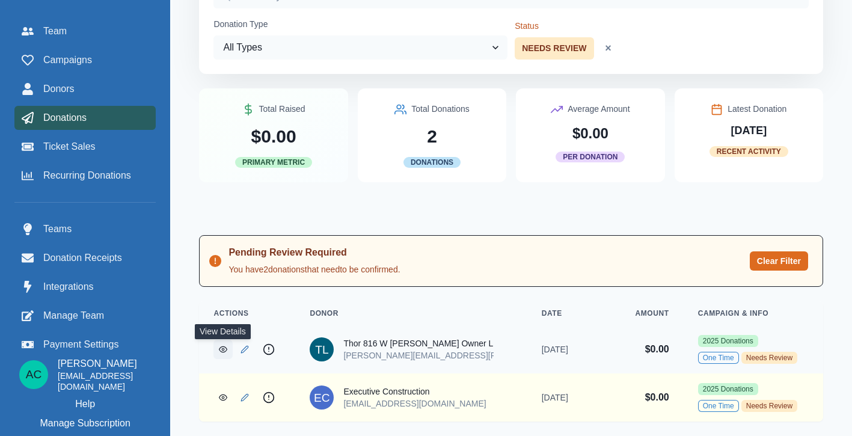
click at [227, 347] on icon "View Donation" at bounding box center [223, 349] width 8 height 5
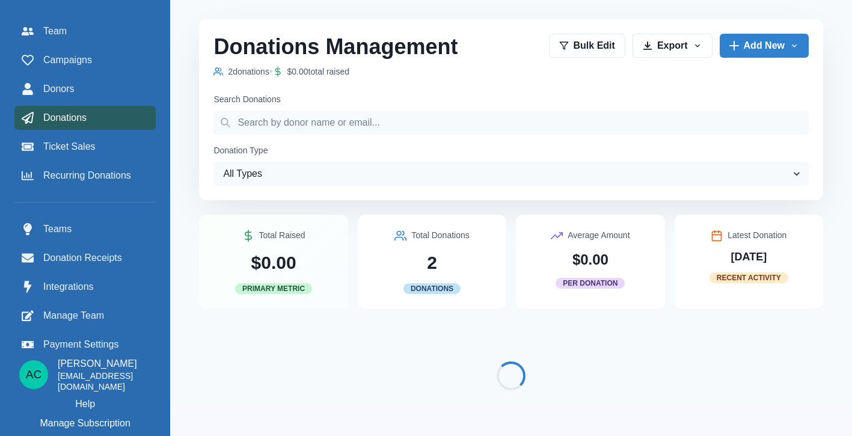
scroll to position [7, 0]
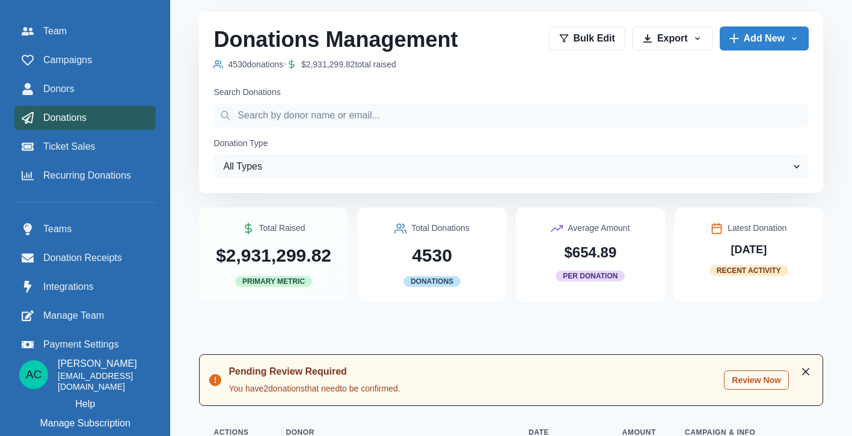
click at [744, 376] on button "Review Now" at bounding box center [756, 379] width 65 height 19
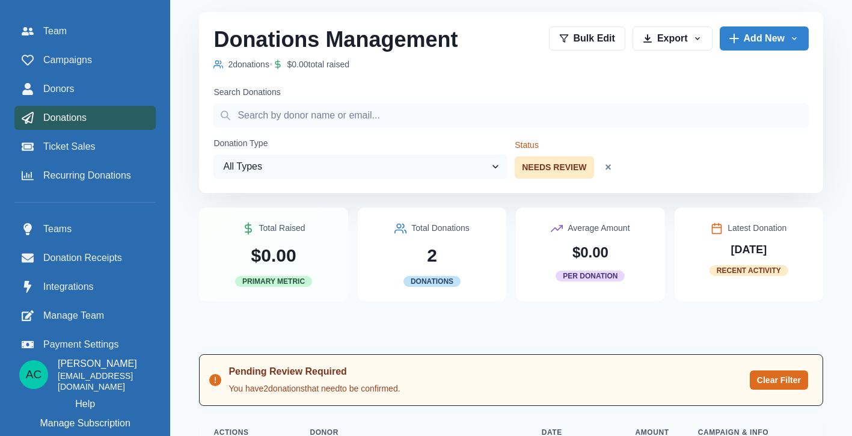
scroll to position [132, 0]
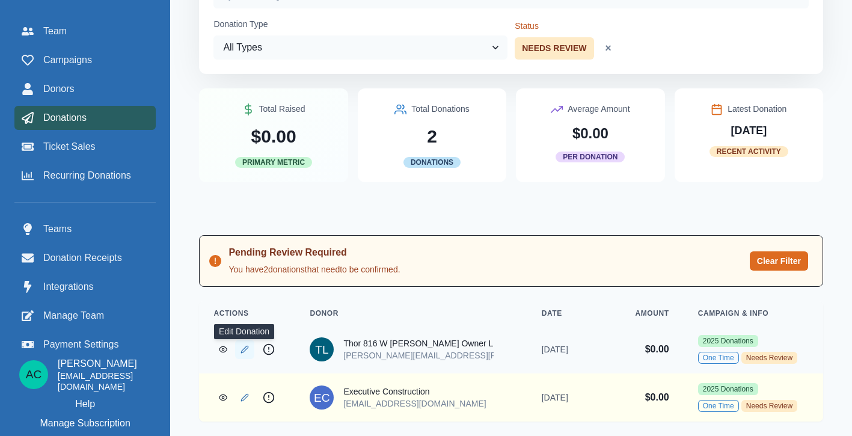
click at [247, 348] on icon "Edit Donation" at bounding box center [245, 349] width 7 height 7
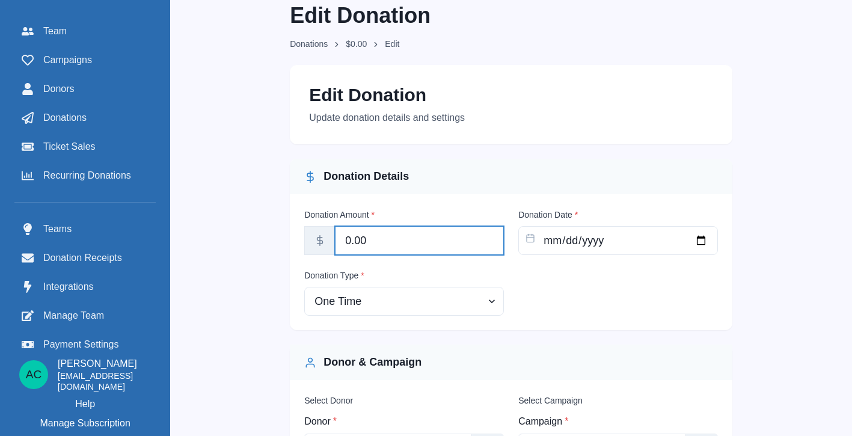
click at [348, 245] on input "0.00" at bounding box center [419, 240] width 169 height 29
click at [346, 243] on input "0.00" at bounding box center [419, 240] width 169 height 29
type input "2500.00"
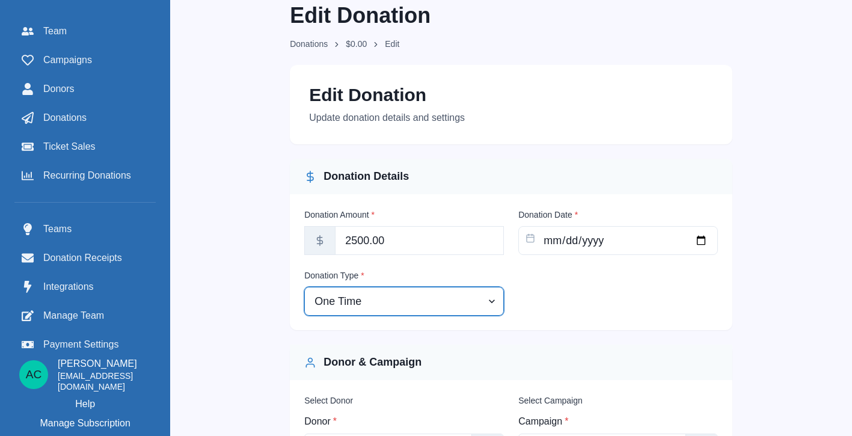
select select "ticket_order"
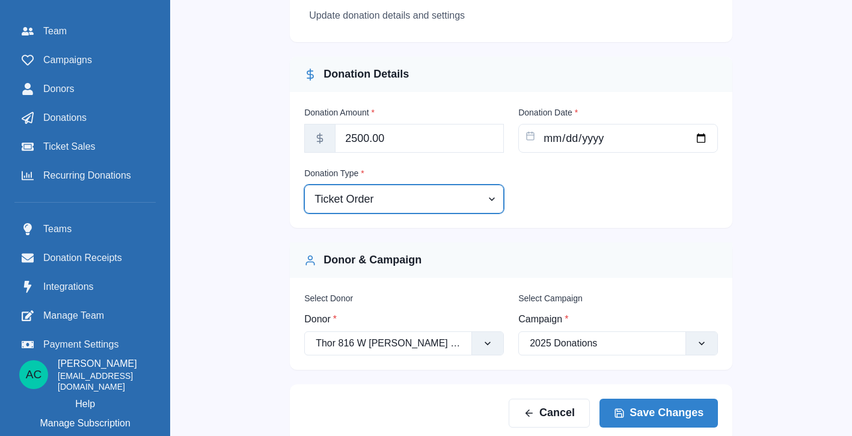
scroll to position [121, 0]
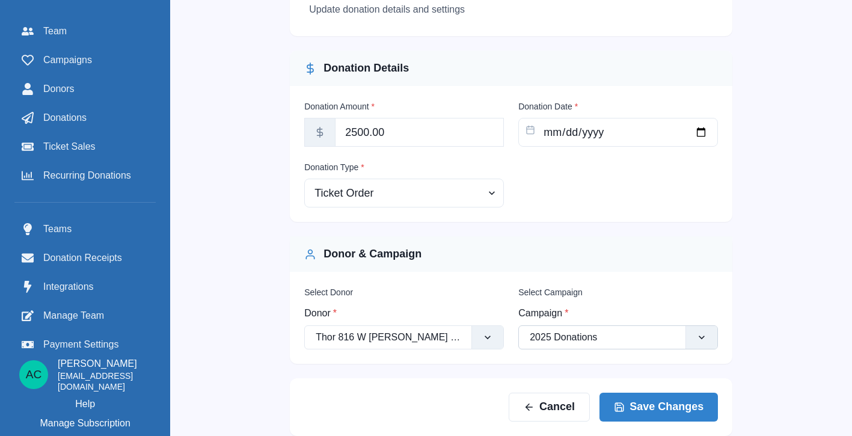
click at [602, 332] on div at bounding box center [602, 337] width 145 height 17
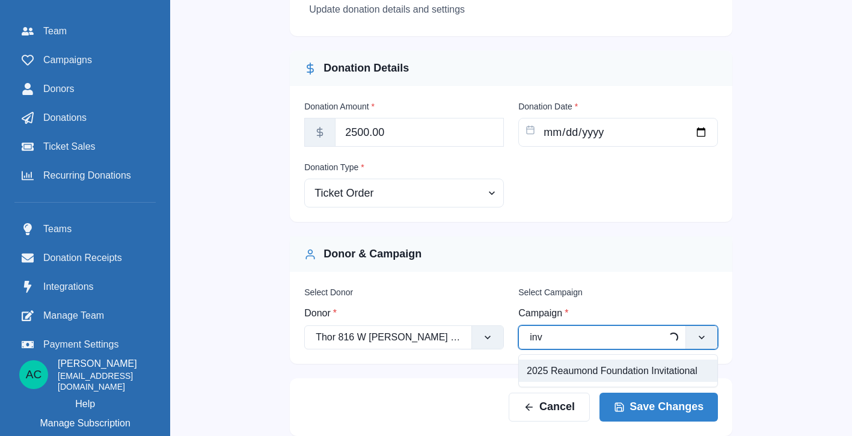
type input "invi"
click at [599, 370] on div "2025 Reaumond Foundation Invitational" at bounding box center [618, 371] width 198 height 22
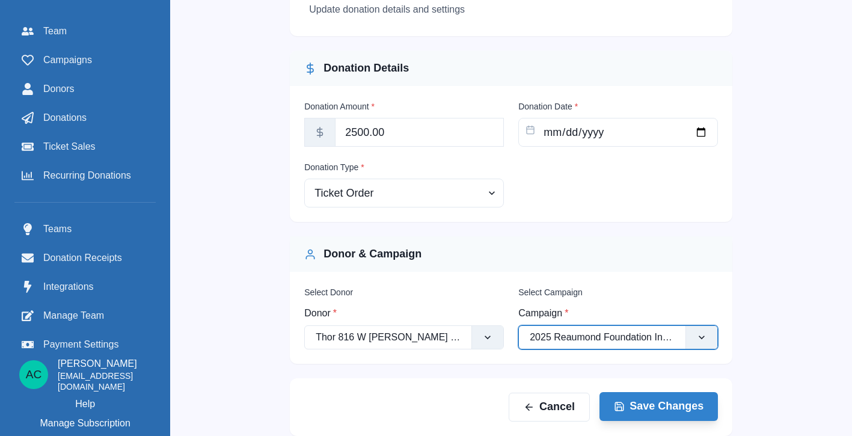
click at [678, 398] on button "Save Changes" at bounding box center [658, 406] width 118 height 29
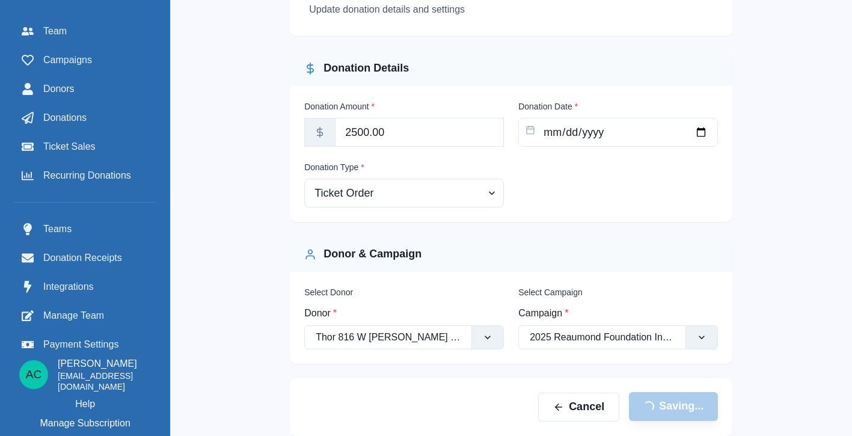
scroll to position [7, 0]
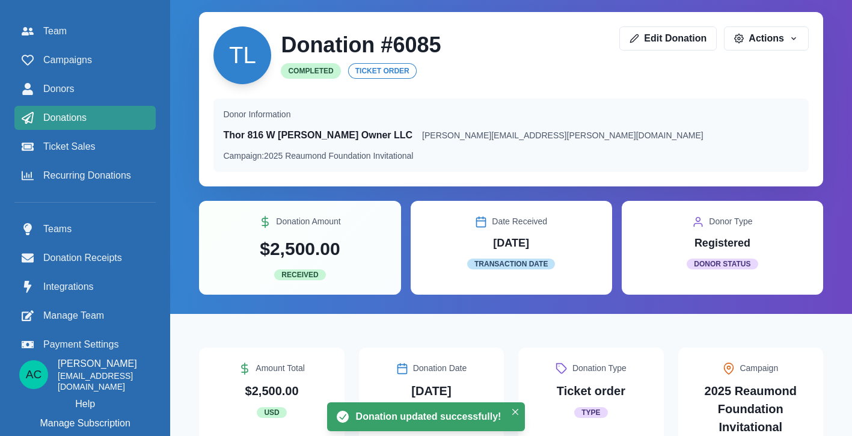
click at [95, 111] on div "Donations" at bounding box center [85, 118] width 127 height 14
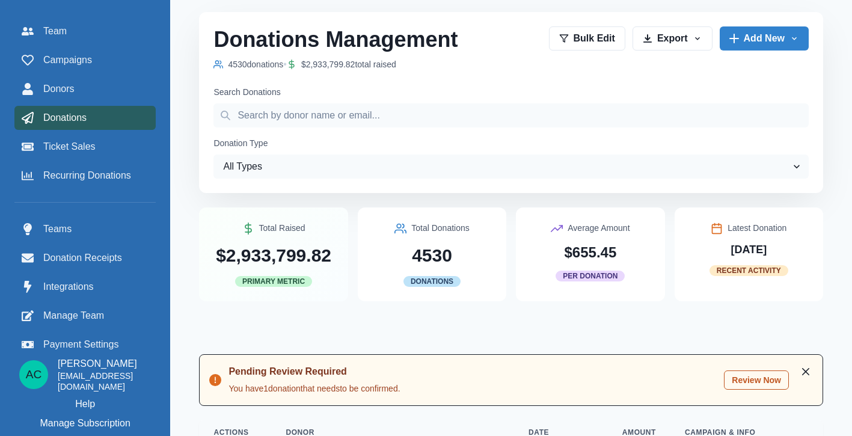
click at [753, 379] on button "Review Now" at bounding box center [756, 379] width 65 height 19
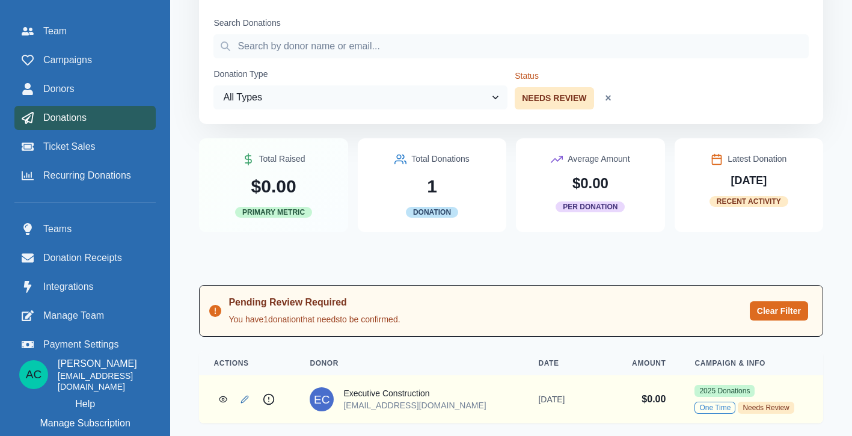
scroll to position [84, 0]
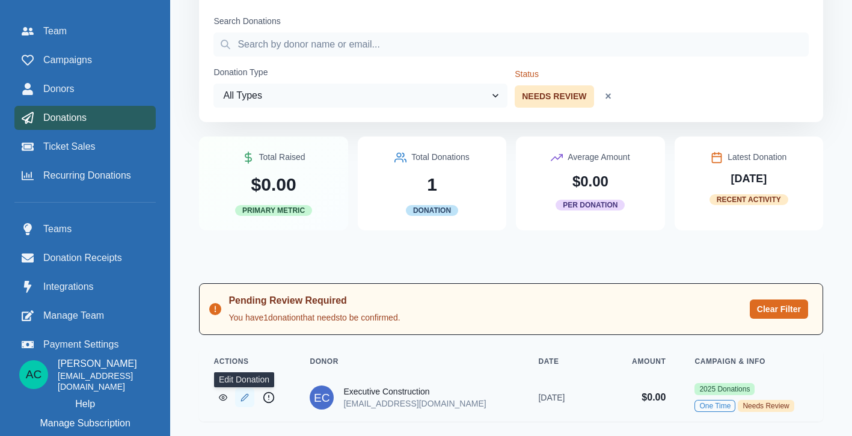
click at [248, 395] on icon "Edit Donation" at bounding box center [245, 397] width 7 height 7
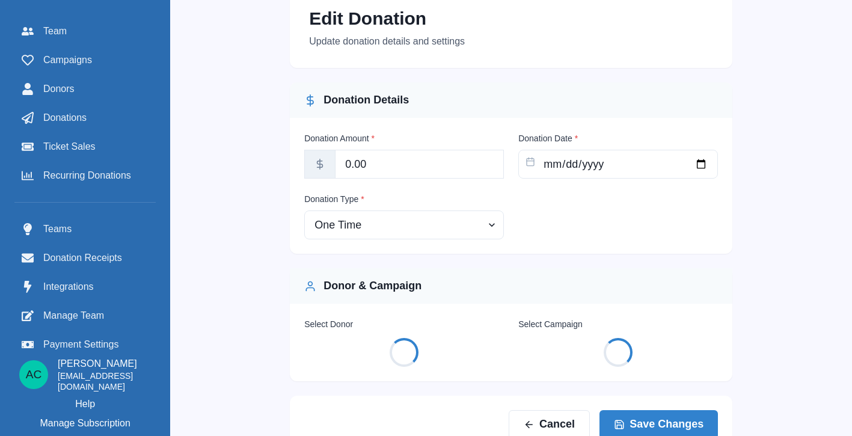
scroll to position [7, 0]
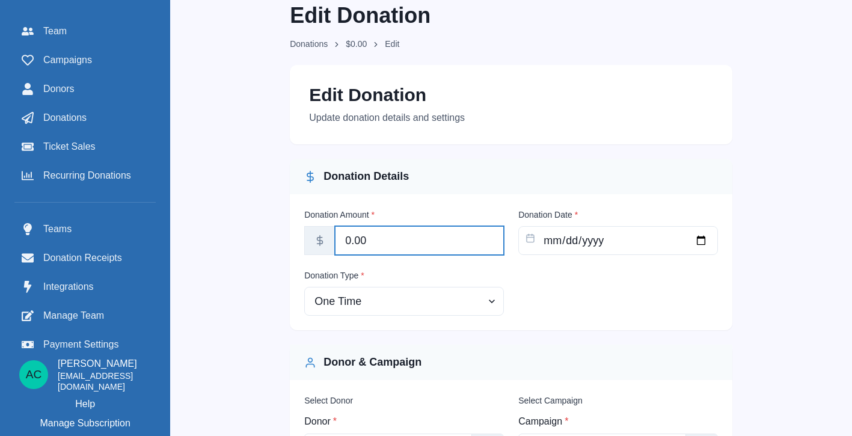
drag, startPoint x: 351, startPoint y: 245, endPoint x: 343, endPoint y: 245, distance: 8.4
click at [343, 245] on input "0.00" at bounding box center [419, 240] width 169 height 29
type input "5000.00"
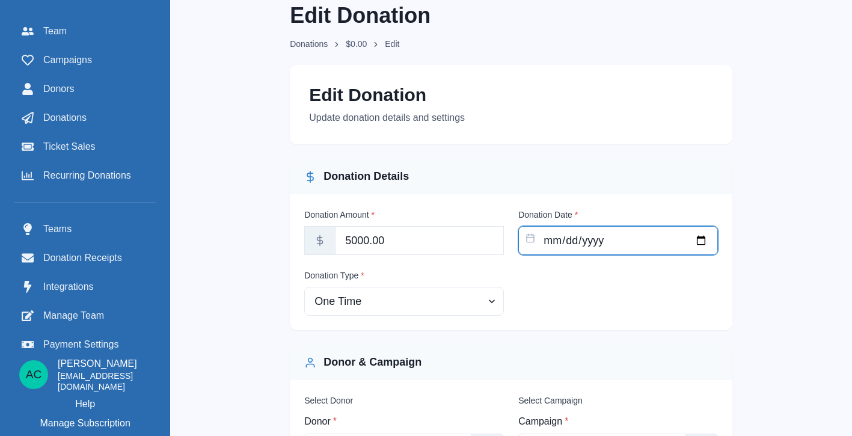
click at [573, 241] on input "[DATE]" at bounding box center [618, 240] width 200 height 29
type input "[DATE]"
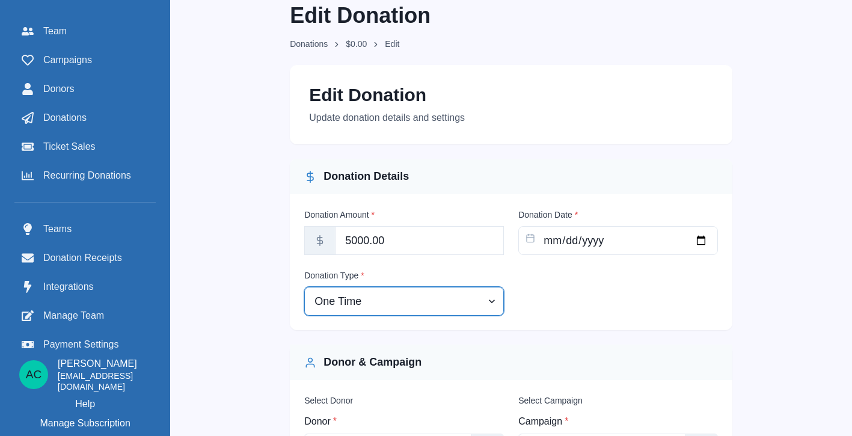
select select "ticket_order"
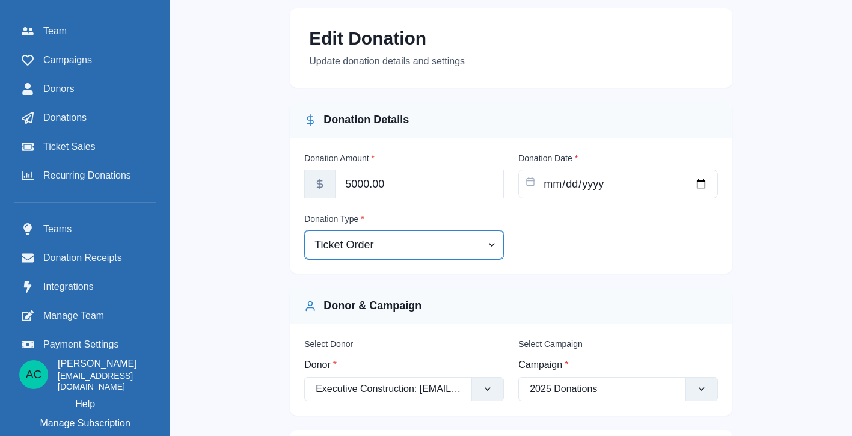
scroll to position [100, 0]
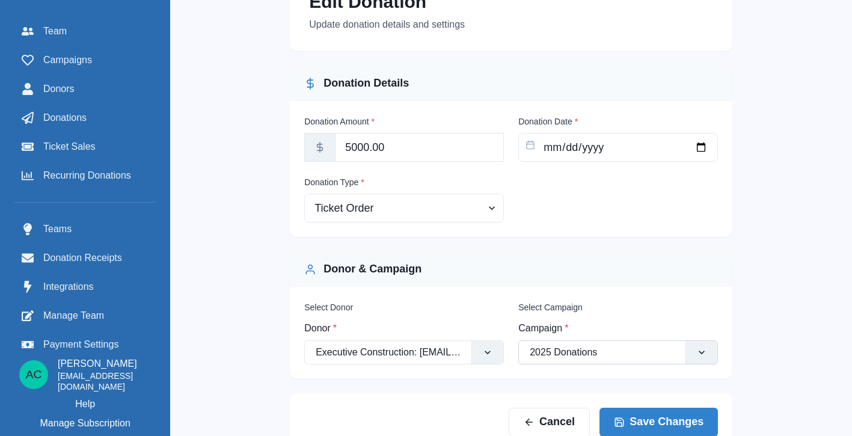
click at [605, 358] on div at bounding box center [602, 352] width 145 height 17
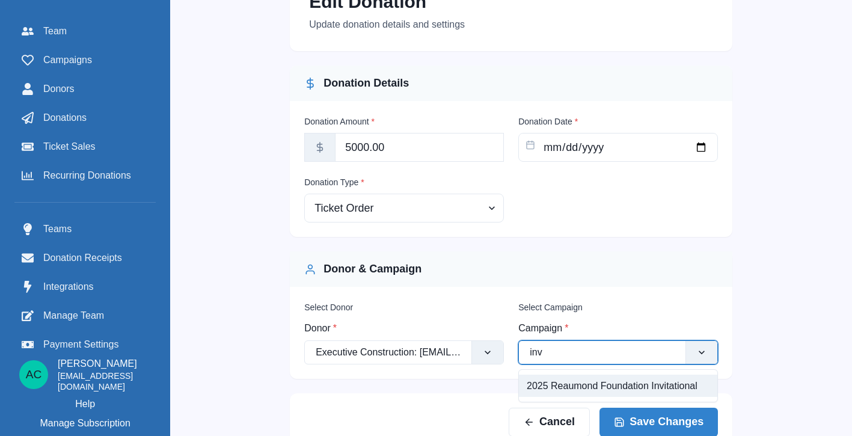
type input "invi"
click at [604, 387] on div "2025 Reaumond Foundation Invitational" at bounding box center [618, 386] width 198 height 22
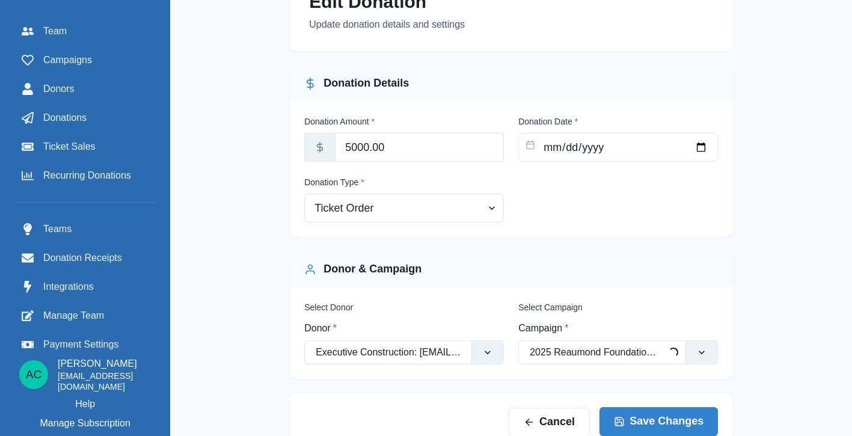
click at [655, 420] on button "Save Changes" at bounding box center [658, 421] width 118 height 29
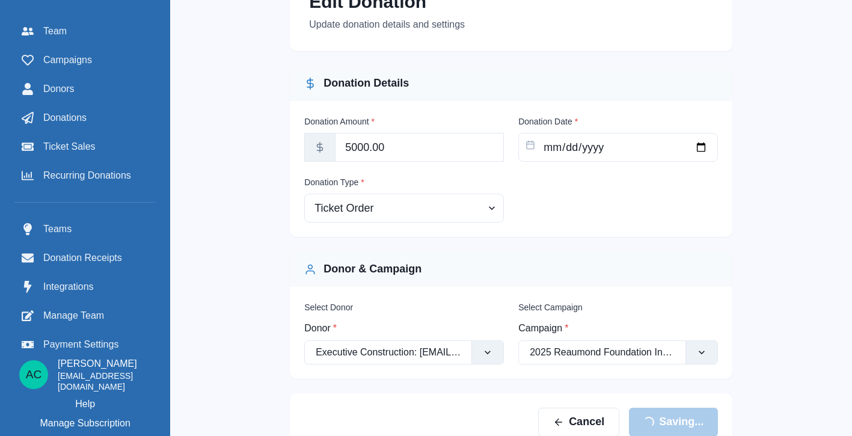
scroll to position [7, 0]
